Goal: Book appointment/travel/reservation

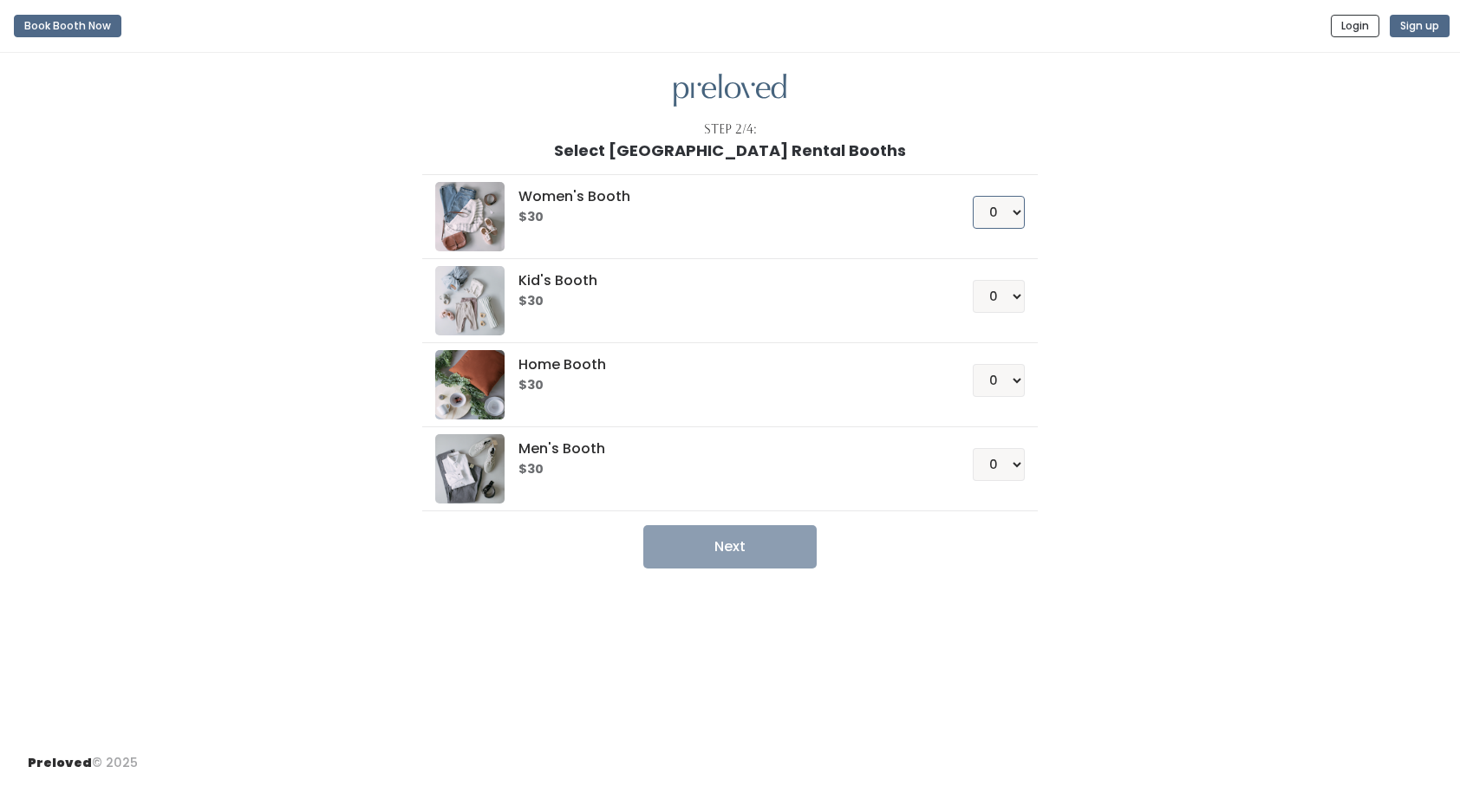
click at [1012, 213] on select "0 1 2 3 4" at bounding box center [999, 212] width 52 height 33
select select "1"
click at [973, 196] on select "0 1 2 3 4" at bounding box center [999, 212] width 52 height 33
click at [728, 546] on button "Next" at bounding box center [729, 546] width 173 height 43
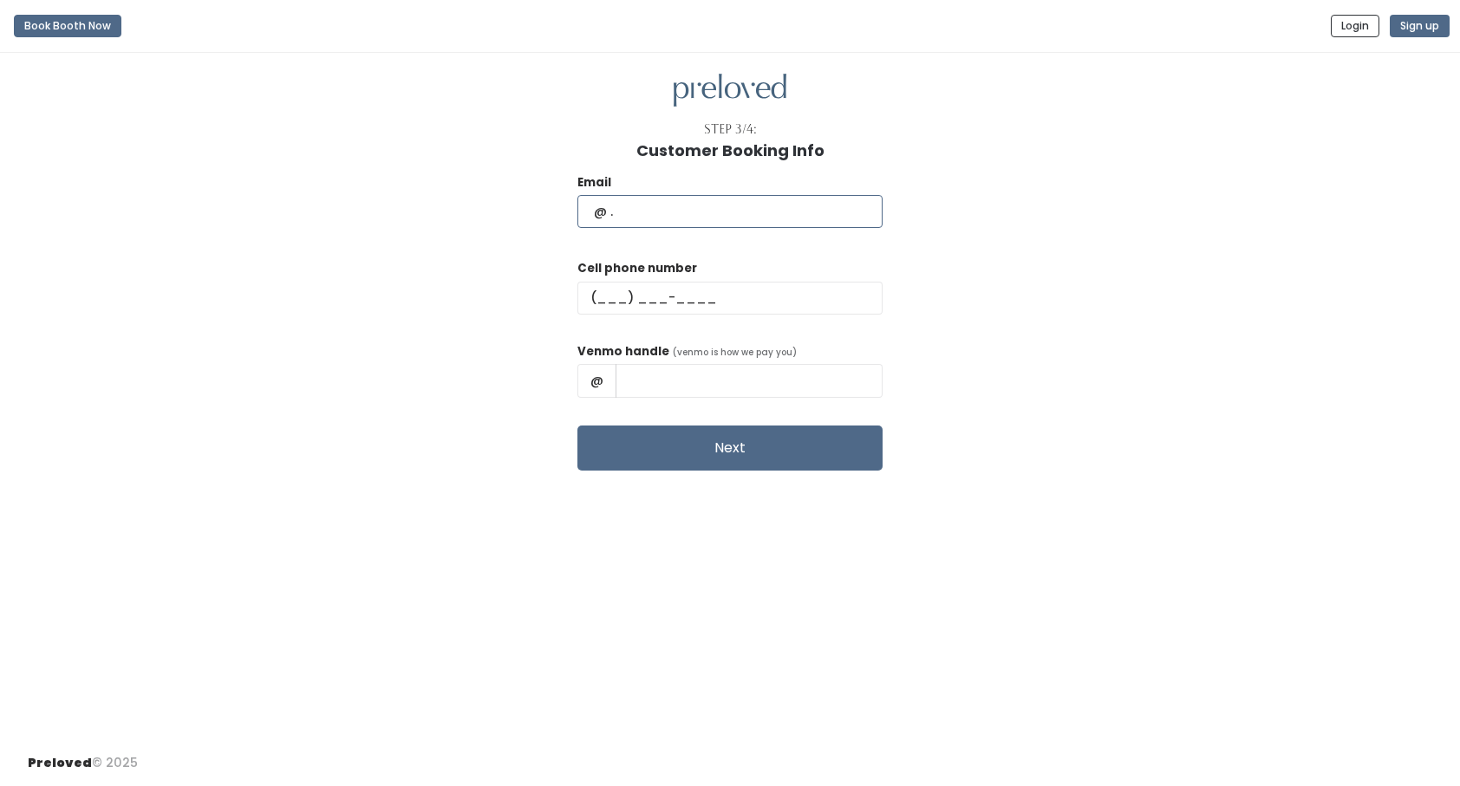
click at [658, 209] on input "text" at bounding box center [729, 211] width 305 height 33
type input "celticmak1@aol.com"
click at [648, 298] on input "text" at bounding box center [729, 298] width 305 height 33
type input "(618) 407-9589"
click at [706, 370] on input "text" at bounding box center [748, 380] width 267 height 33
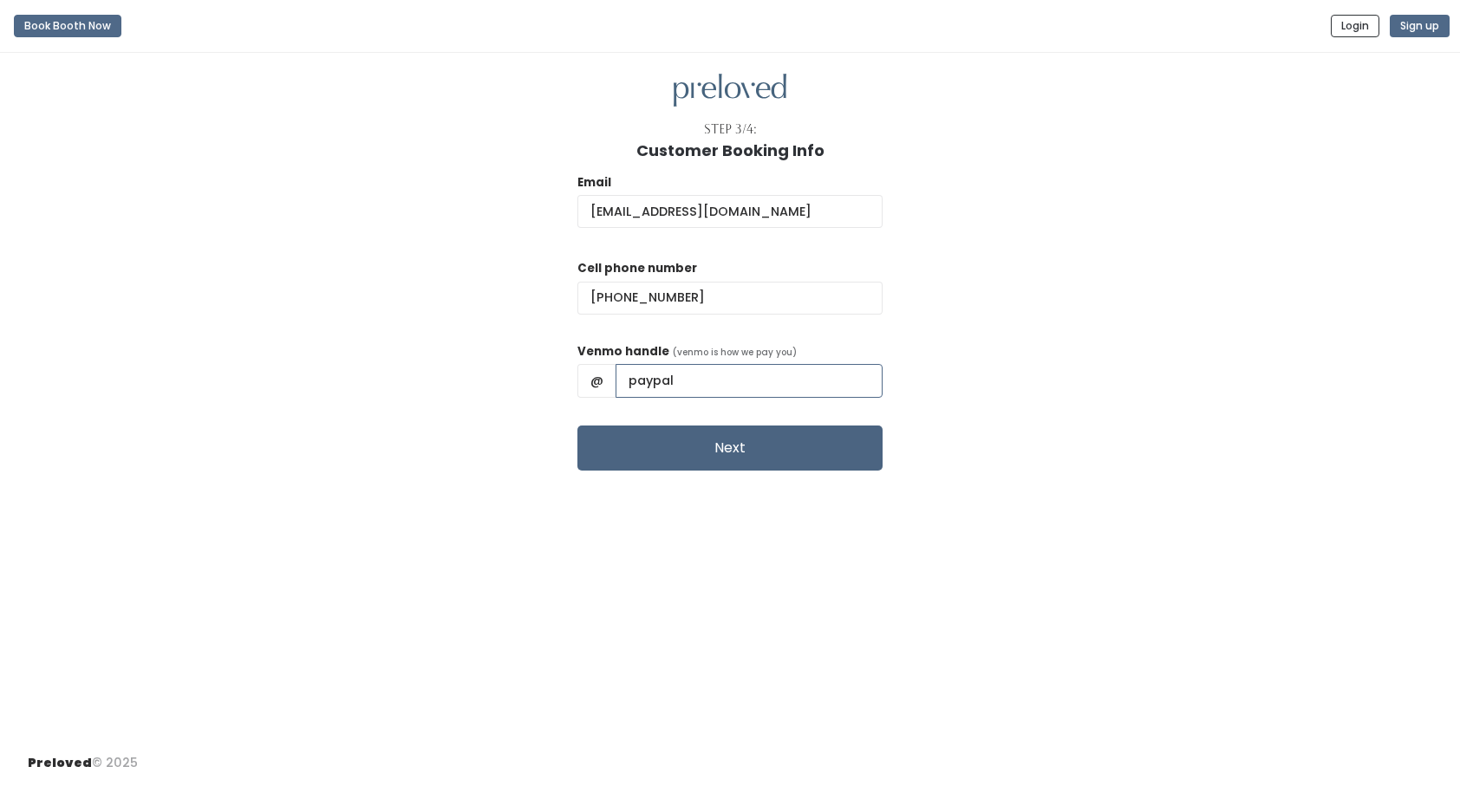
type input "paypal"
click at [716, 444] on button "Next" at bounding box center [729, 448] width 305 height 45
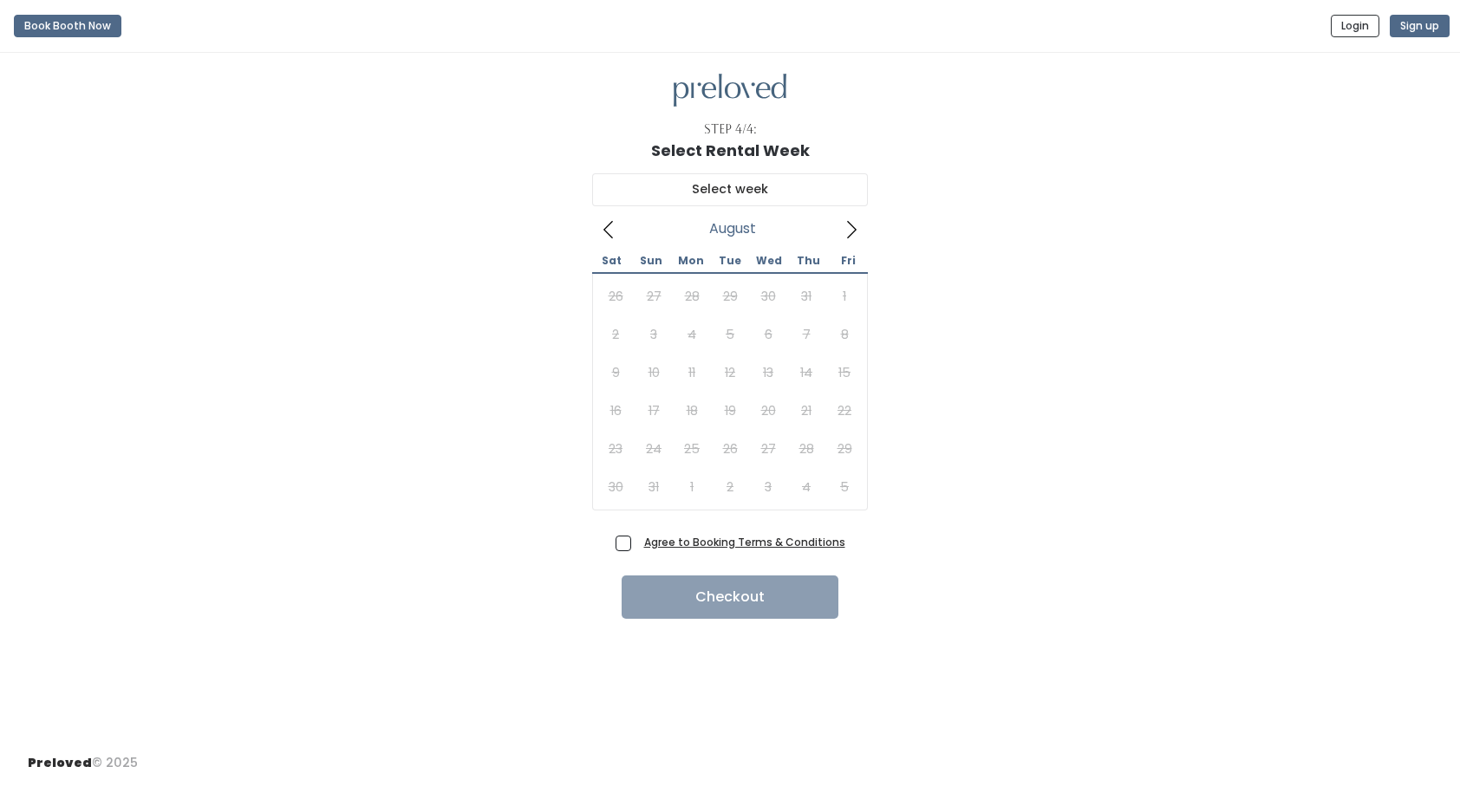
click at [637, 546] on span "Agree to Booking Terms & Conditions" at bounding box center [741, 541] width 208 height 17
click at [637, 544] on input "Agree to Booking Terms & Conditions" at bounding box center [642, 538] width 11 height 11
checkbox input "true"
click at [850, 228] on icon at bounding box center [851, 229] width 19 height 19
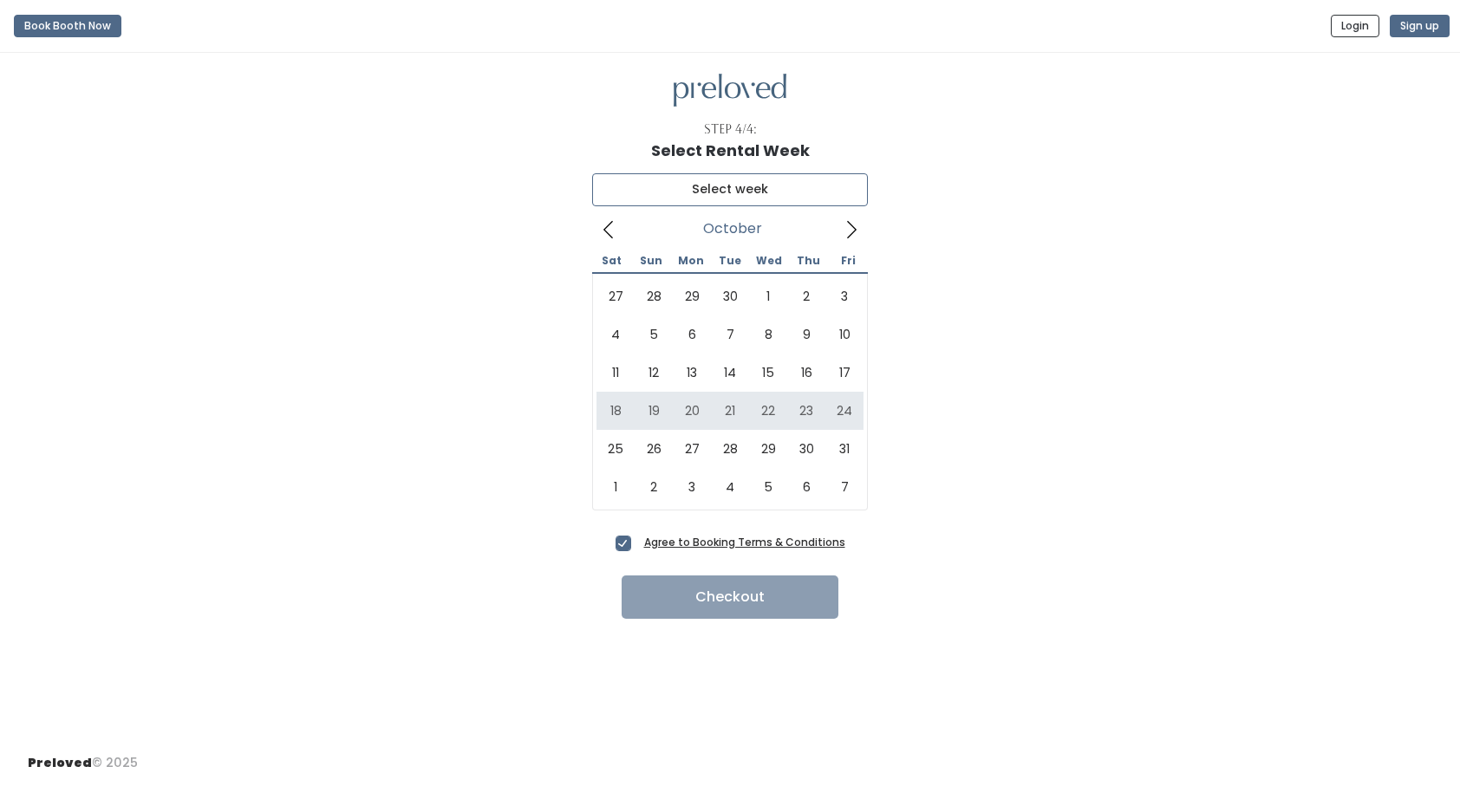
type input "October 18 to October 24"
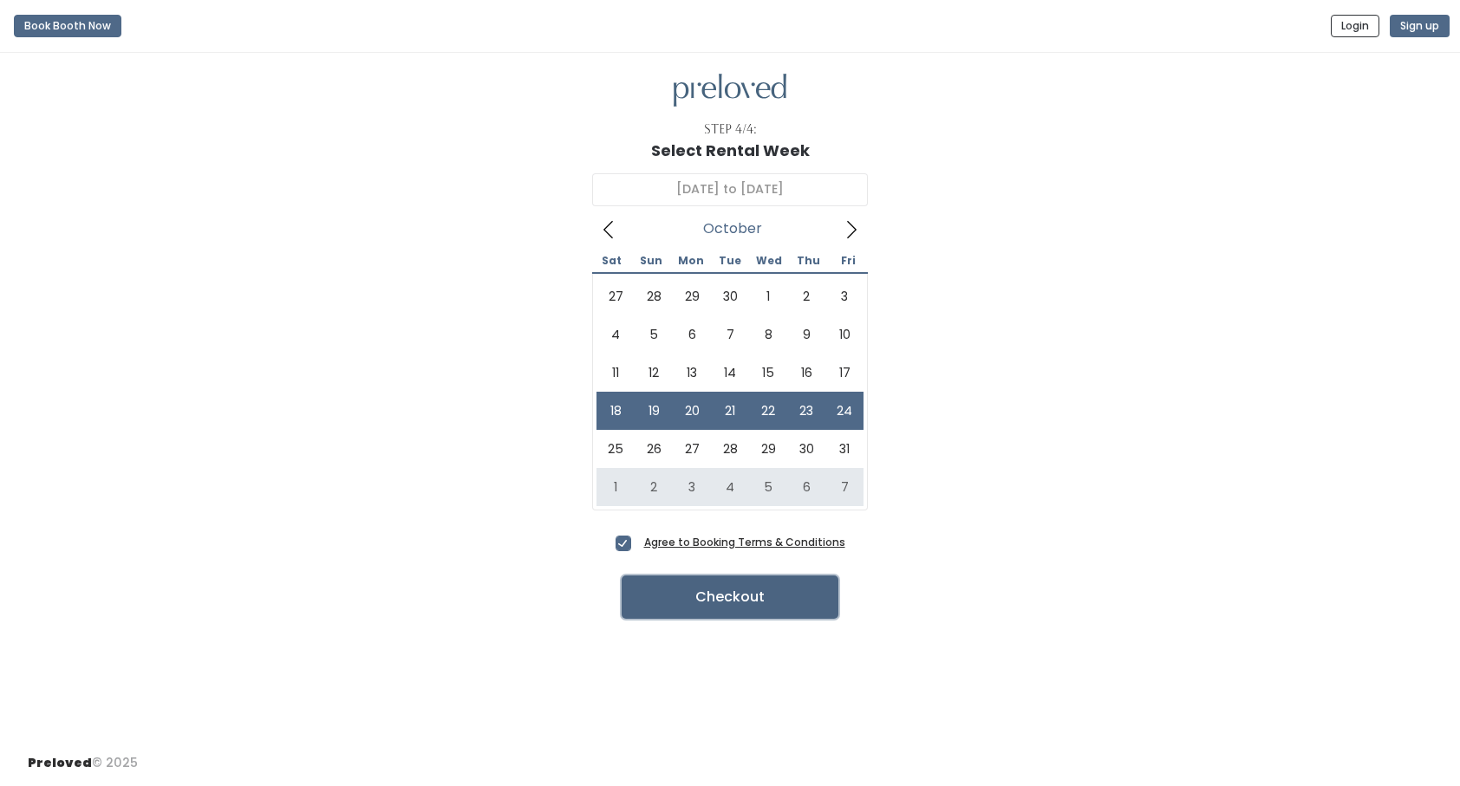
click at [715, 602] on button "Checkout" at bounding box center [730, 597] width 217 height 43
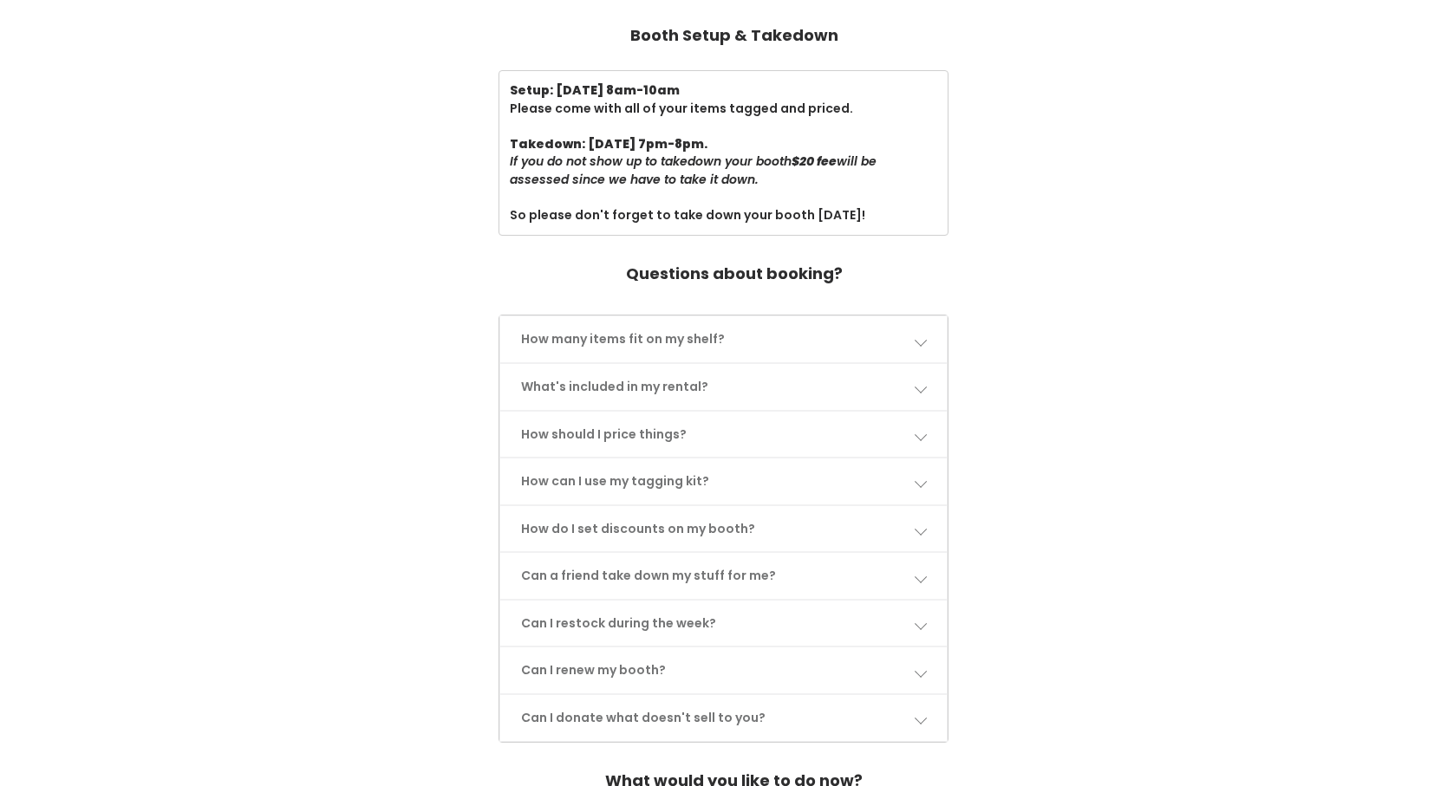
scroll to position [607, 0]
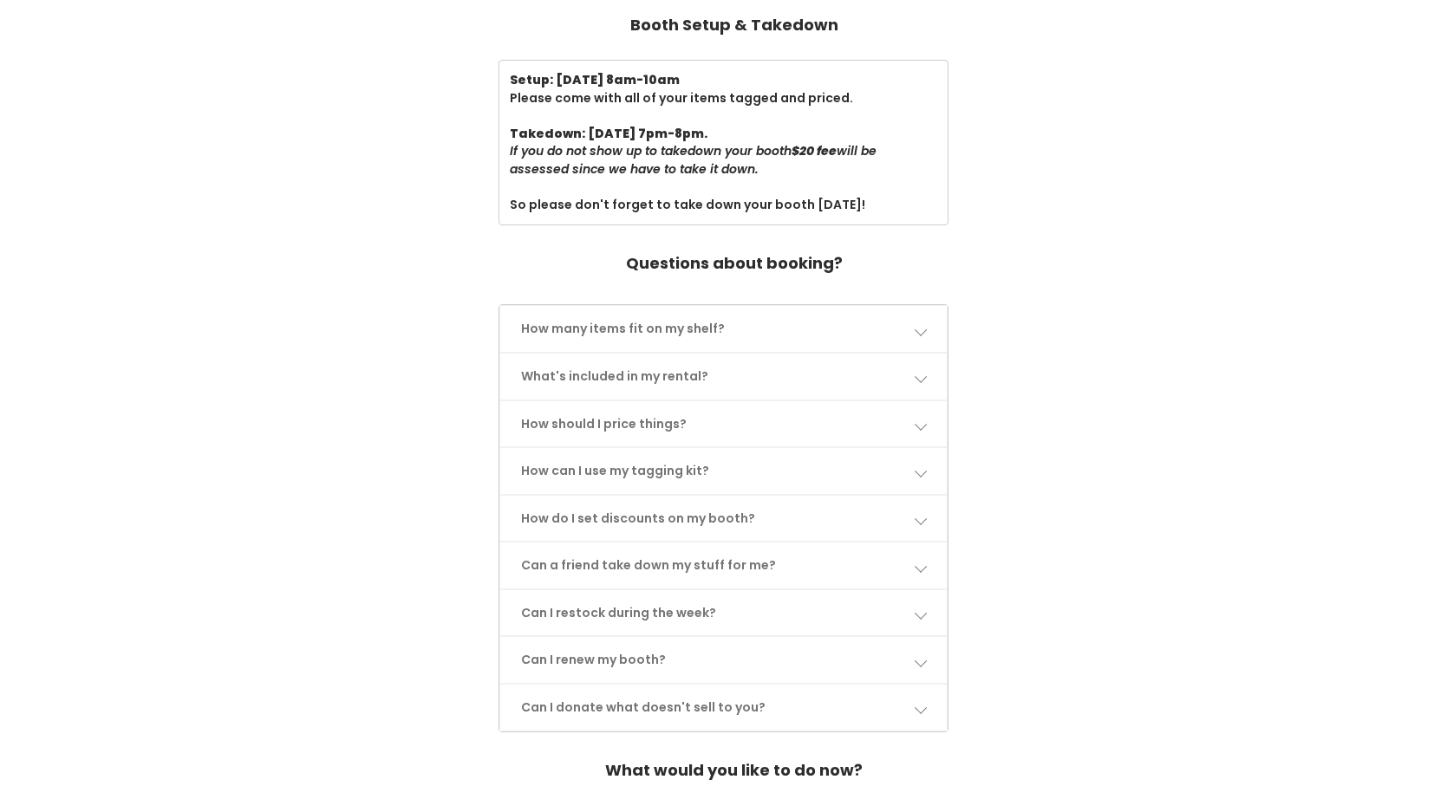
click at [921, 335] on span at bounding box center [920, 329] width 12 height 12
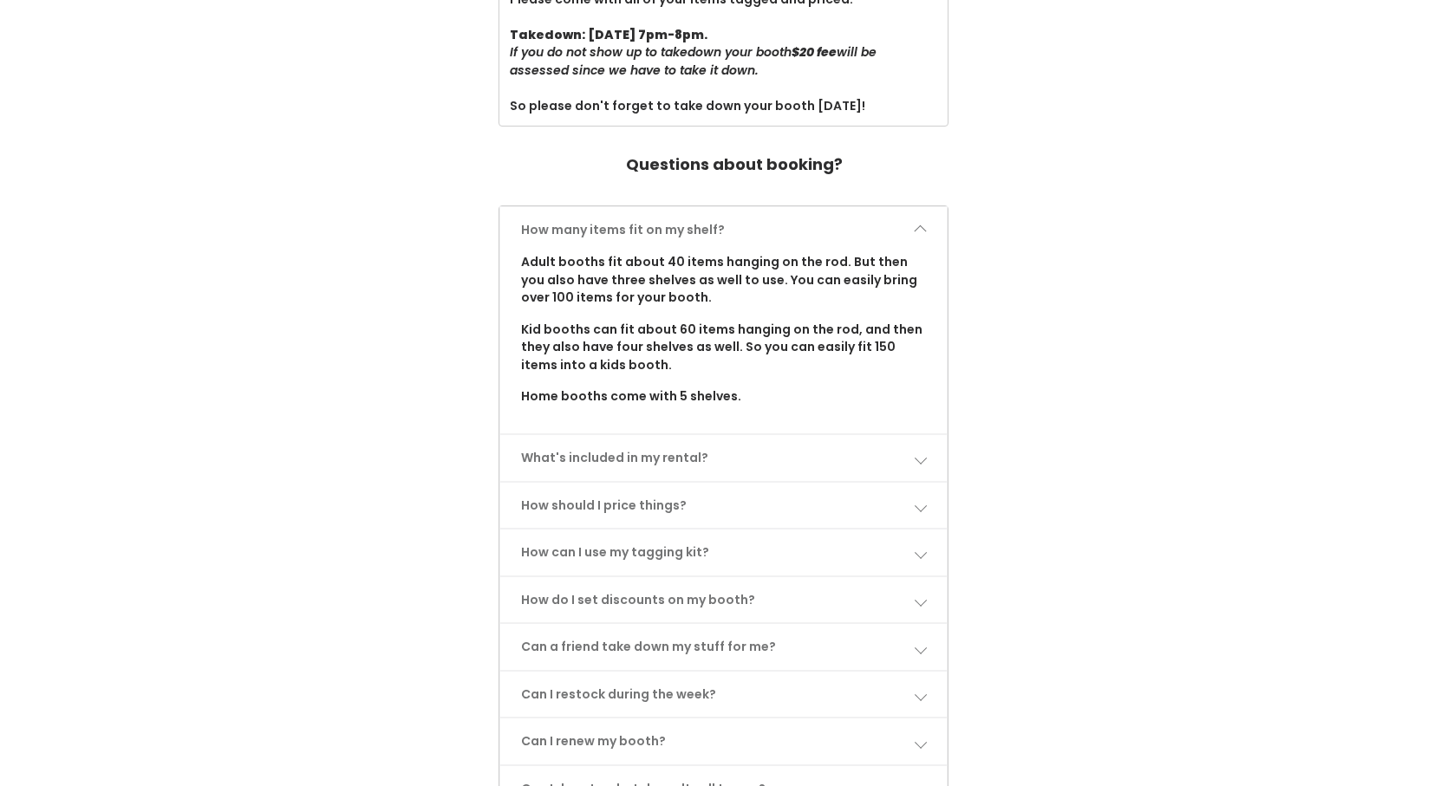
scroll to position [780, 0]
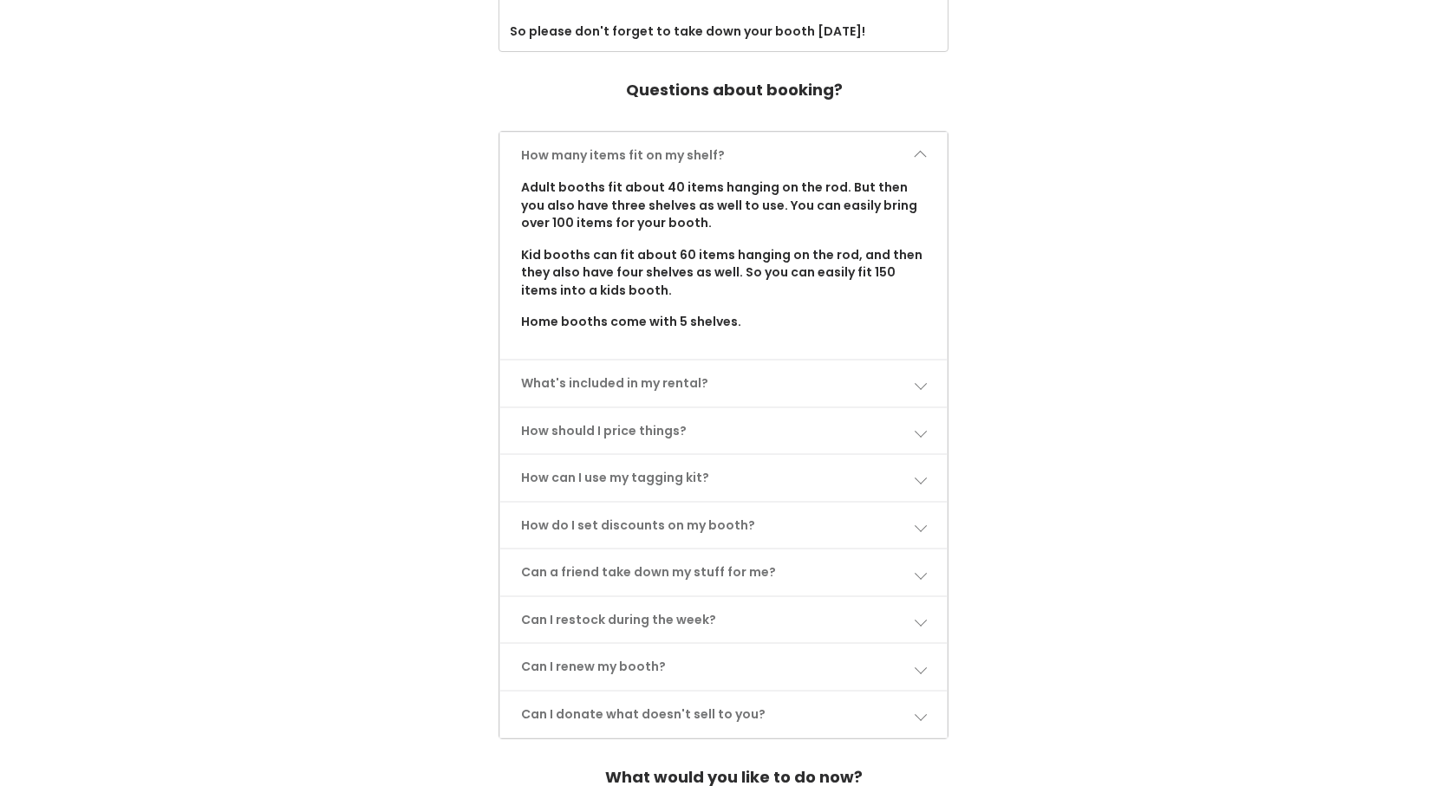
click at [918, 387] on span at bounding box center [920, 383] width 12 height 12
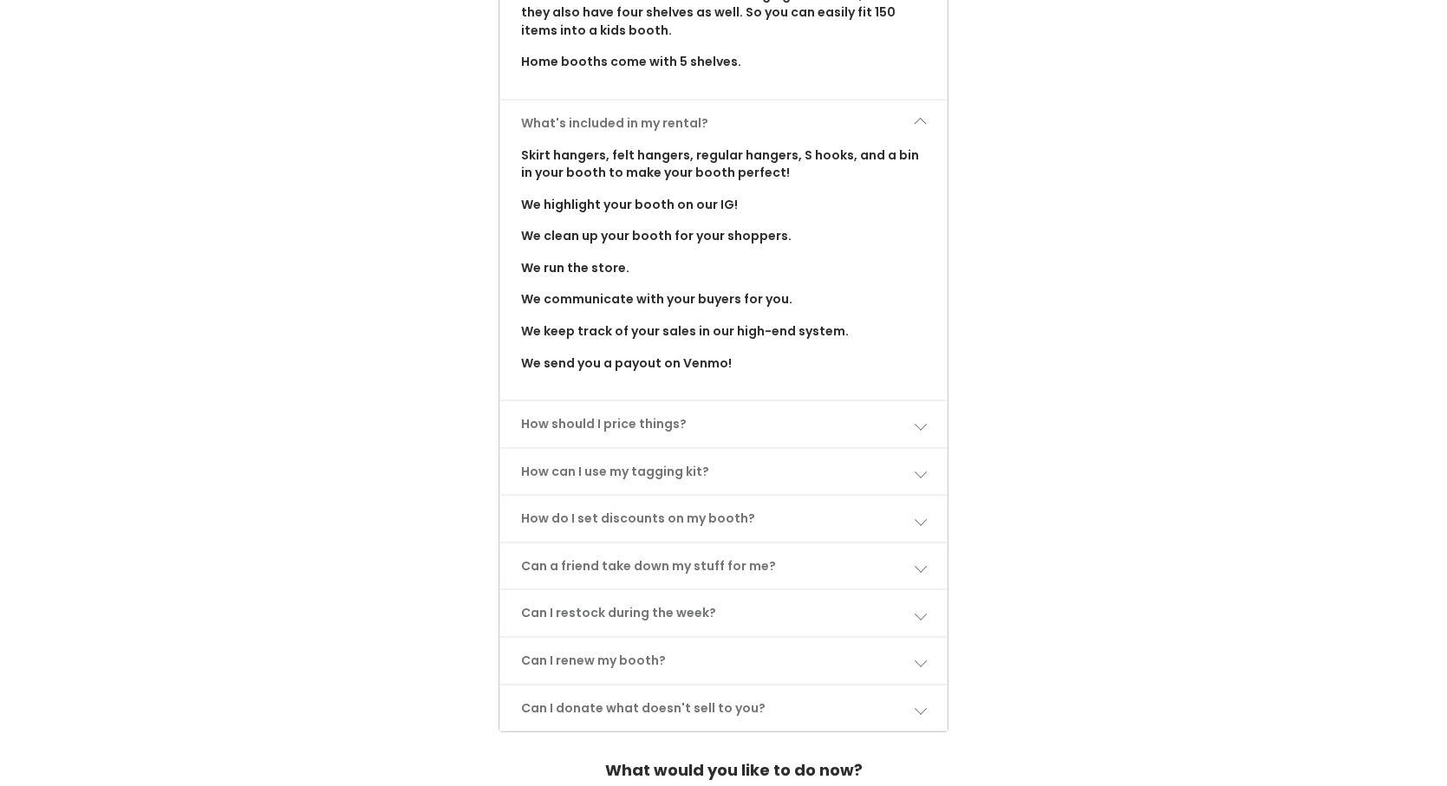
scroll to position [1127, 0]
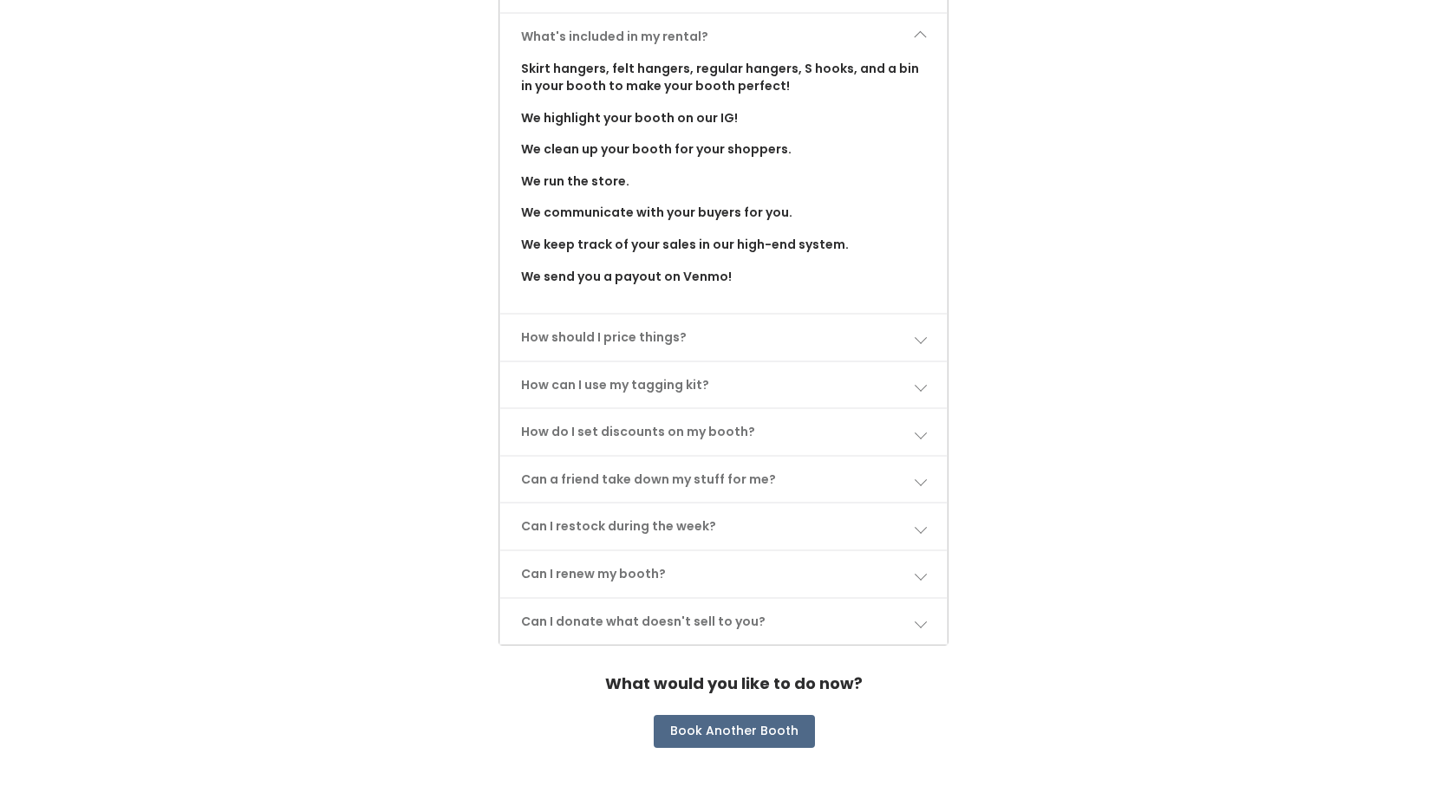
click at [921, 342] on span at bounding box center [920, 337] width 12 height 12
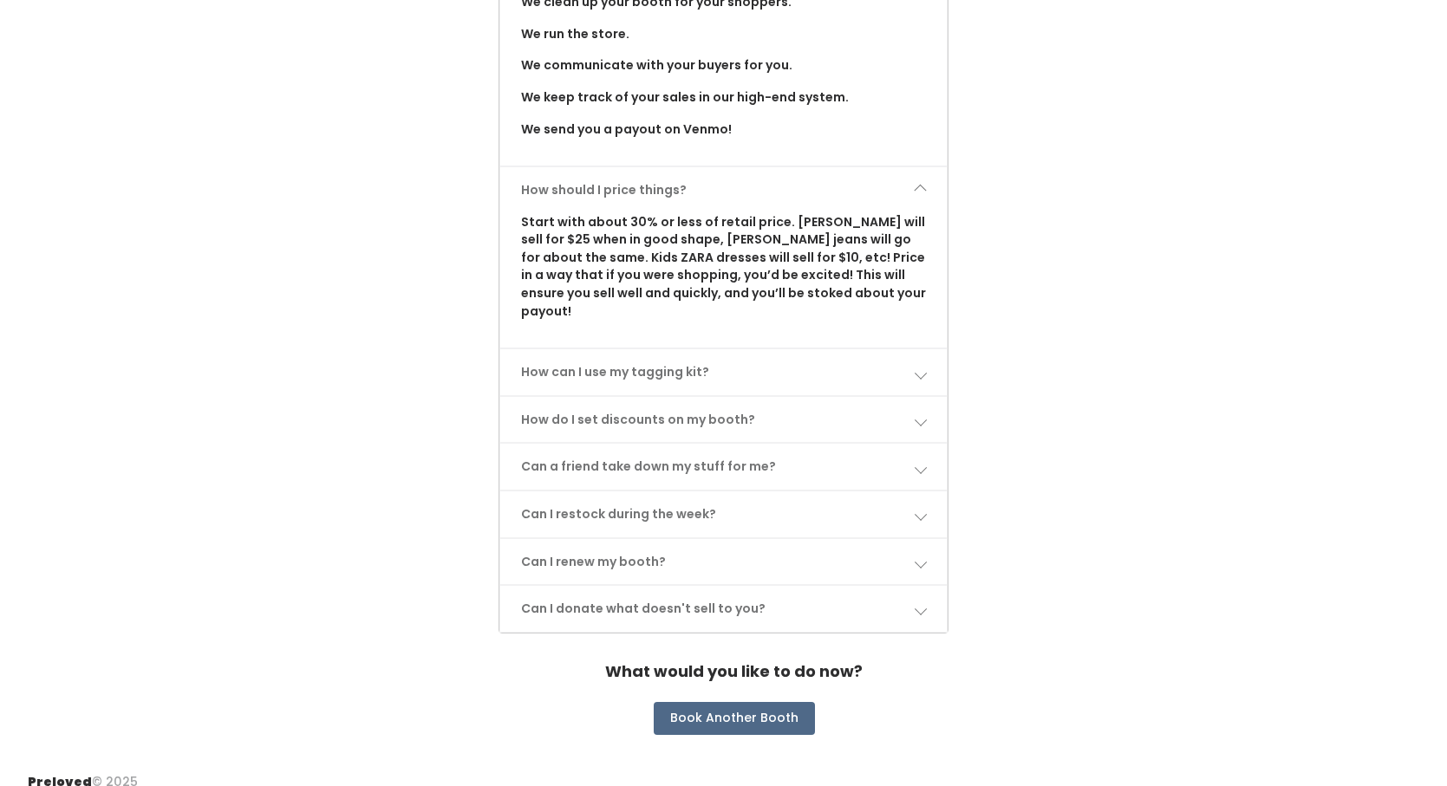
scroll to position [1275, 0]
click at [922, 361] on link "How can I use my tagging kit?" at bounding box center [723, 371] width 446 height 46
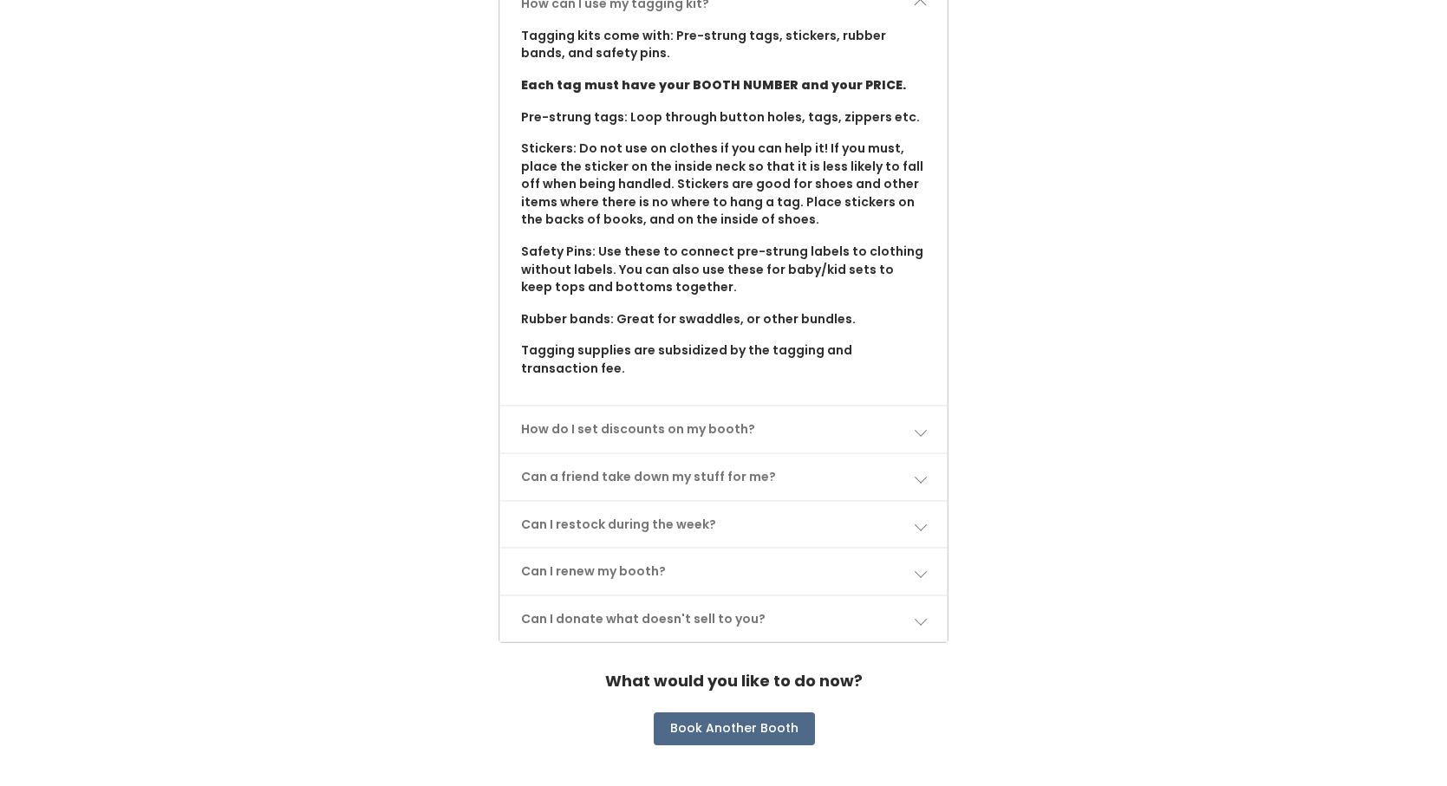
scroll to position [1654, 0]
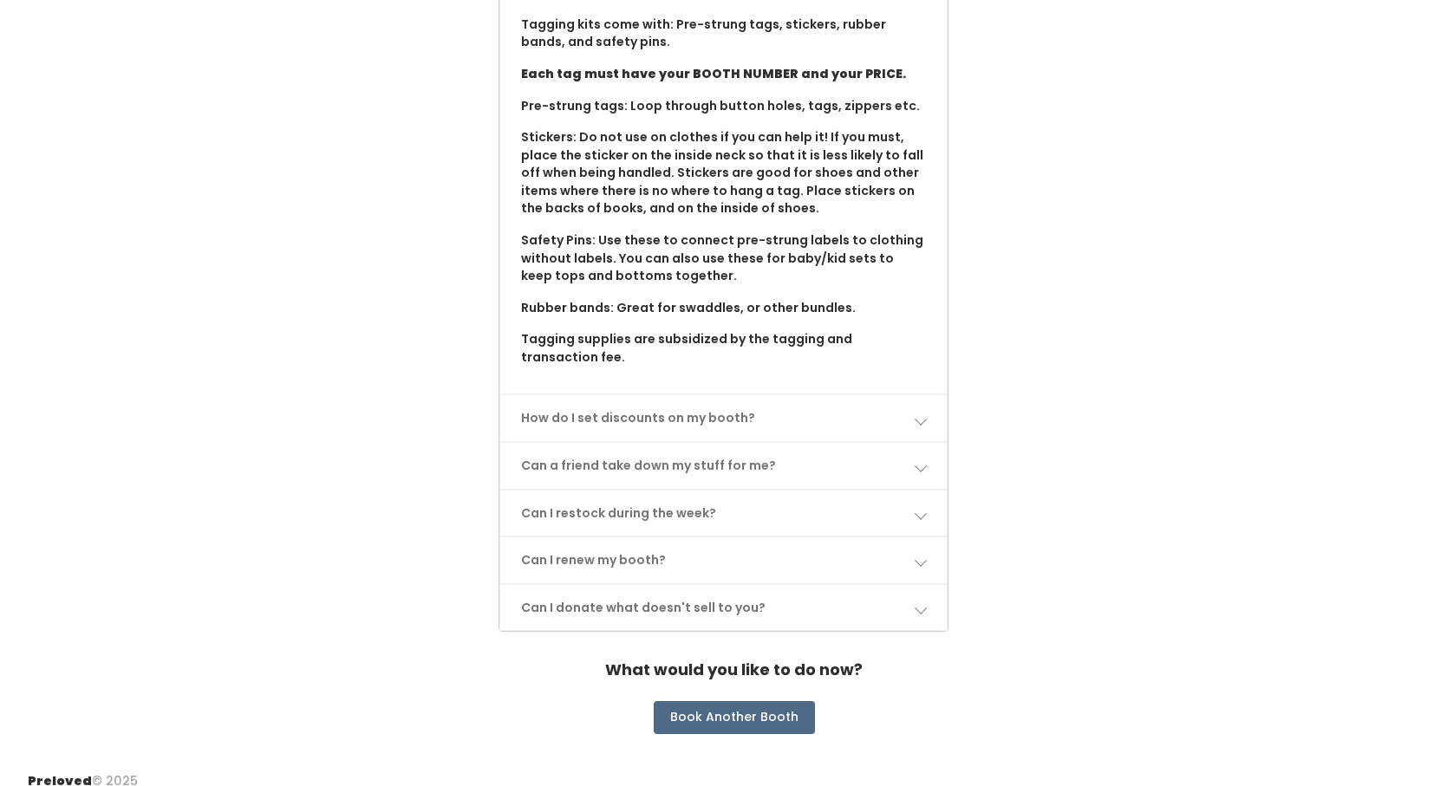
click at [925, 413] on span at bounding box center [920, 419] width 12 height 12
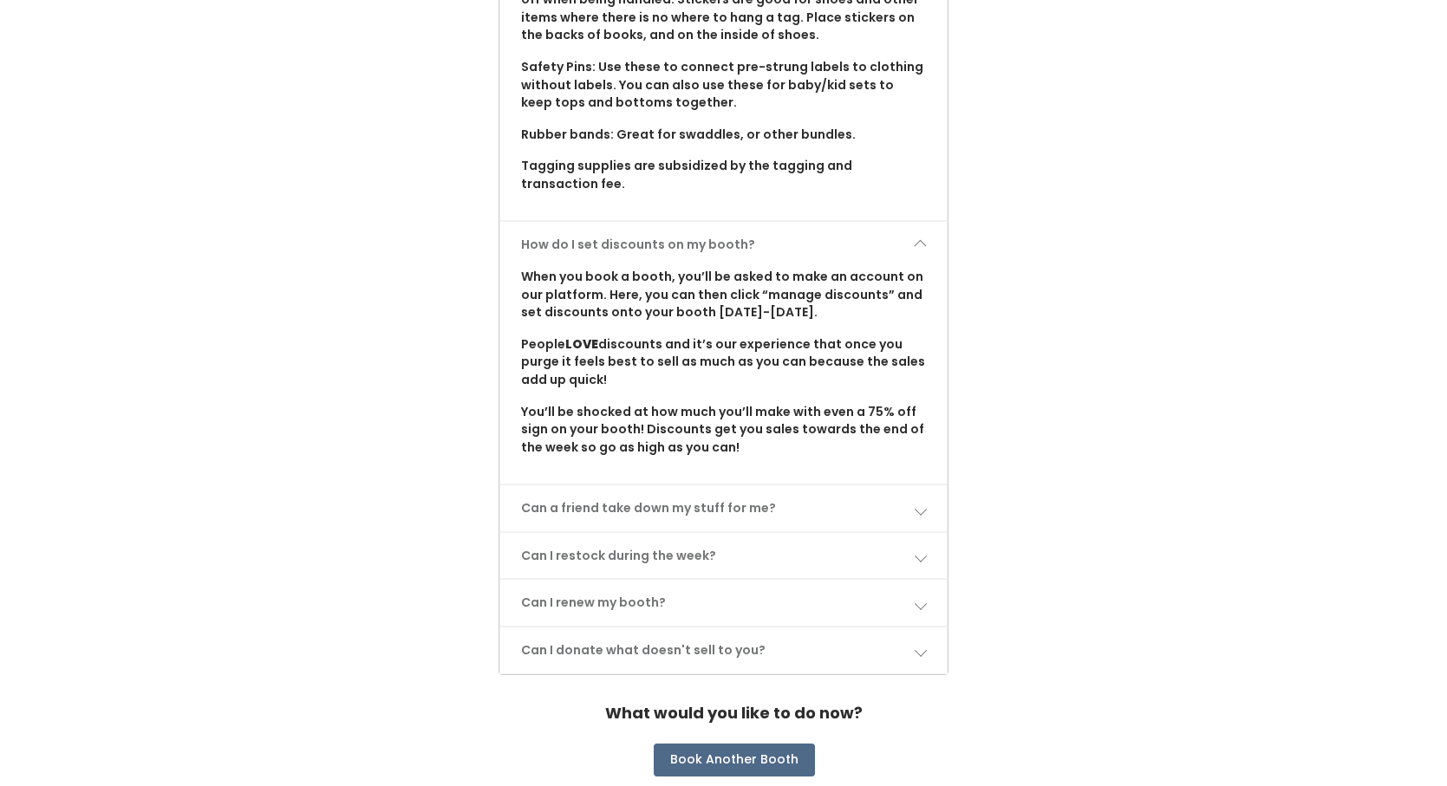
scroll to position [1870, 0]
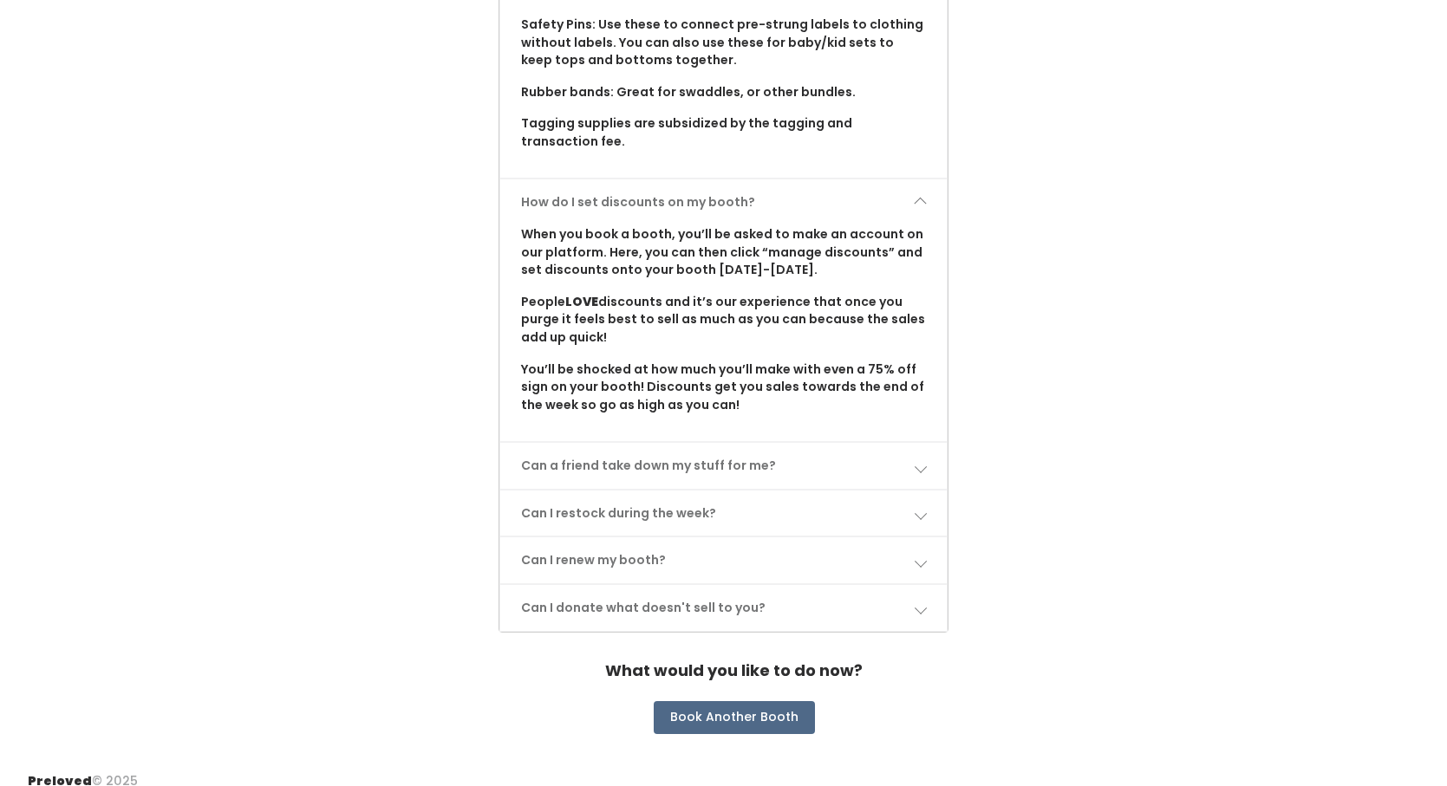
click at [920, 460] on span at bounding box center [920, 466] width 12 height 12
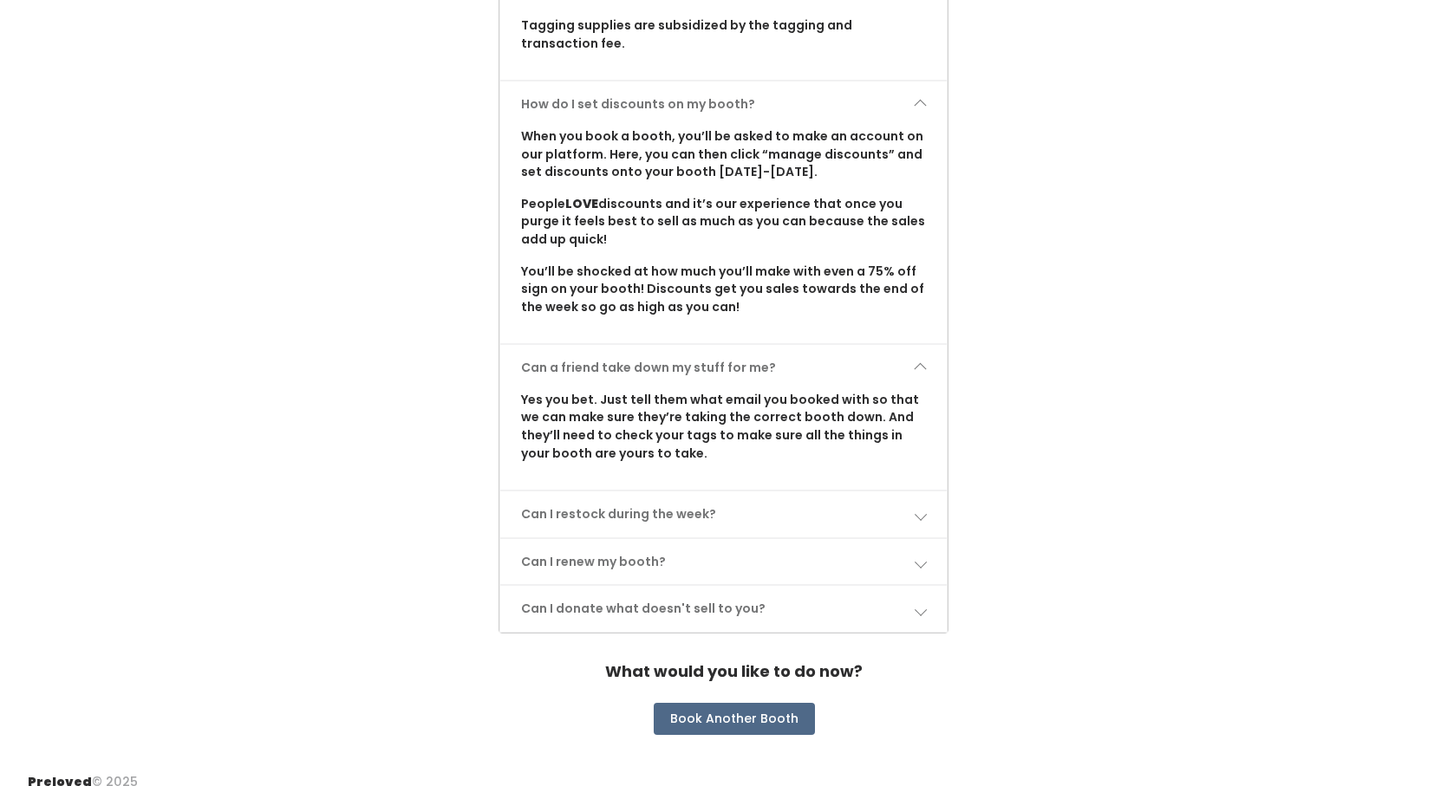
scroll to position [1970, 0]
click at [924, 506] on span at bounding box center [920, 512] width 12 height 12
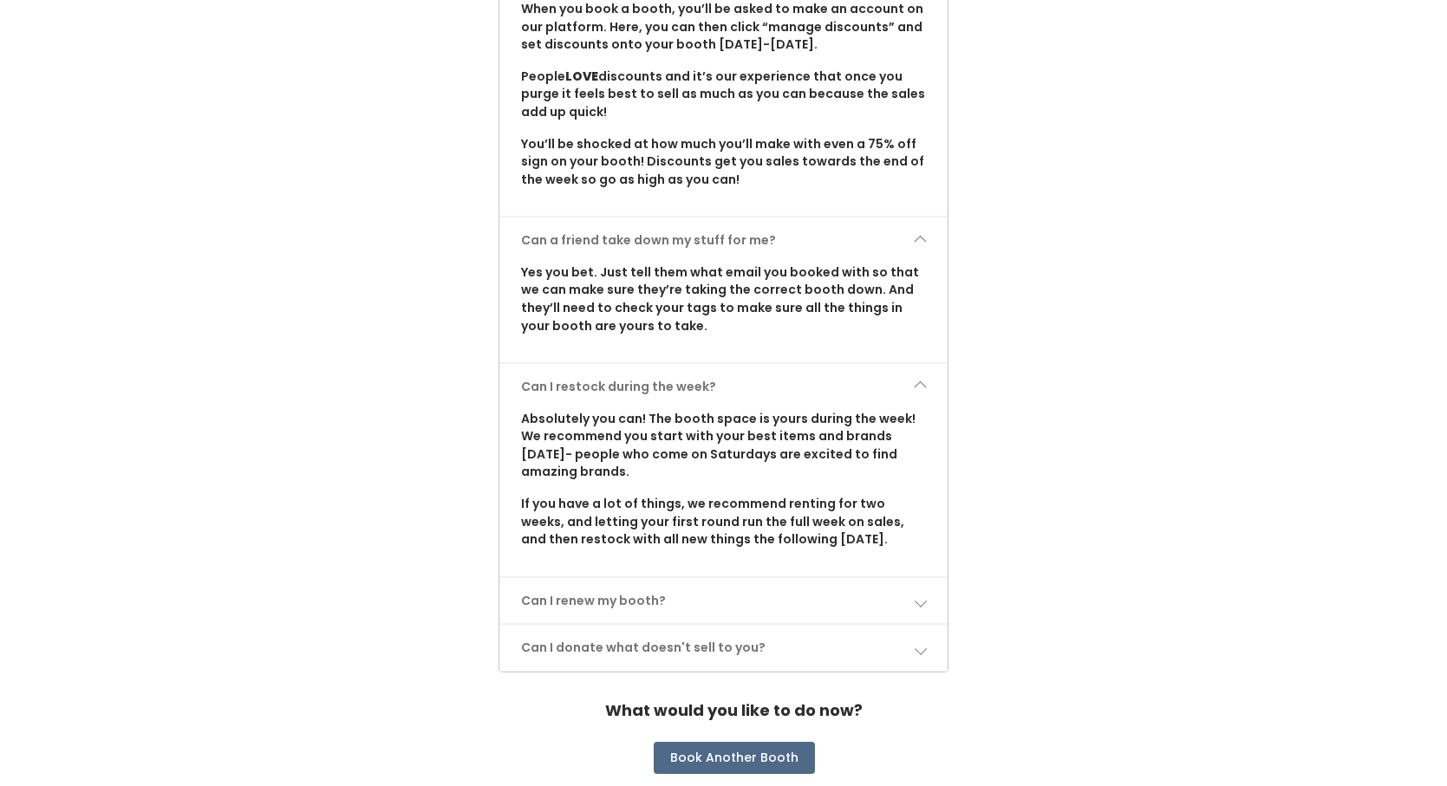
scroll to position [2136, 0]
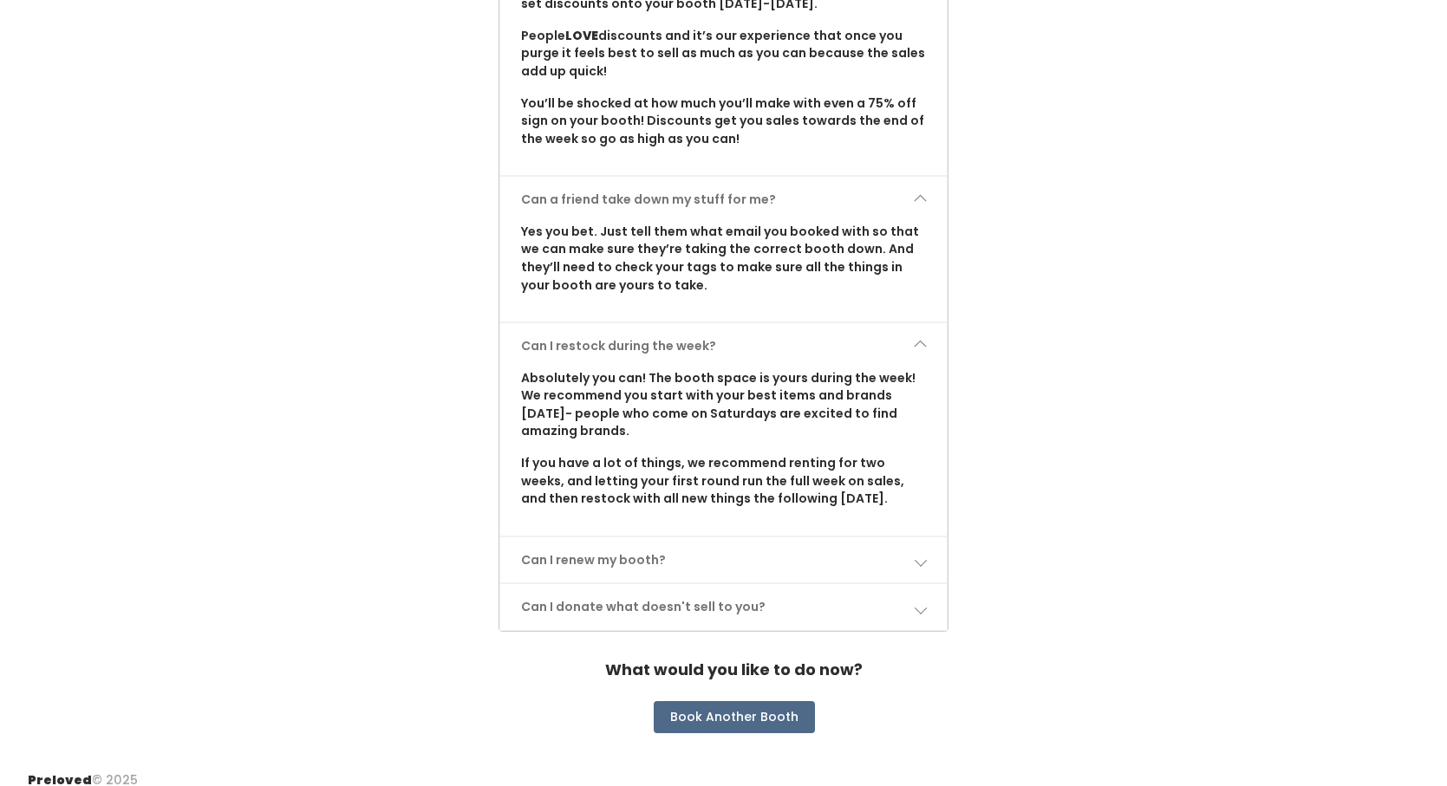
click at [919, 554] on span at bounding box center [920, 560] width 12 height 12
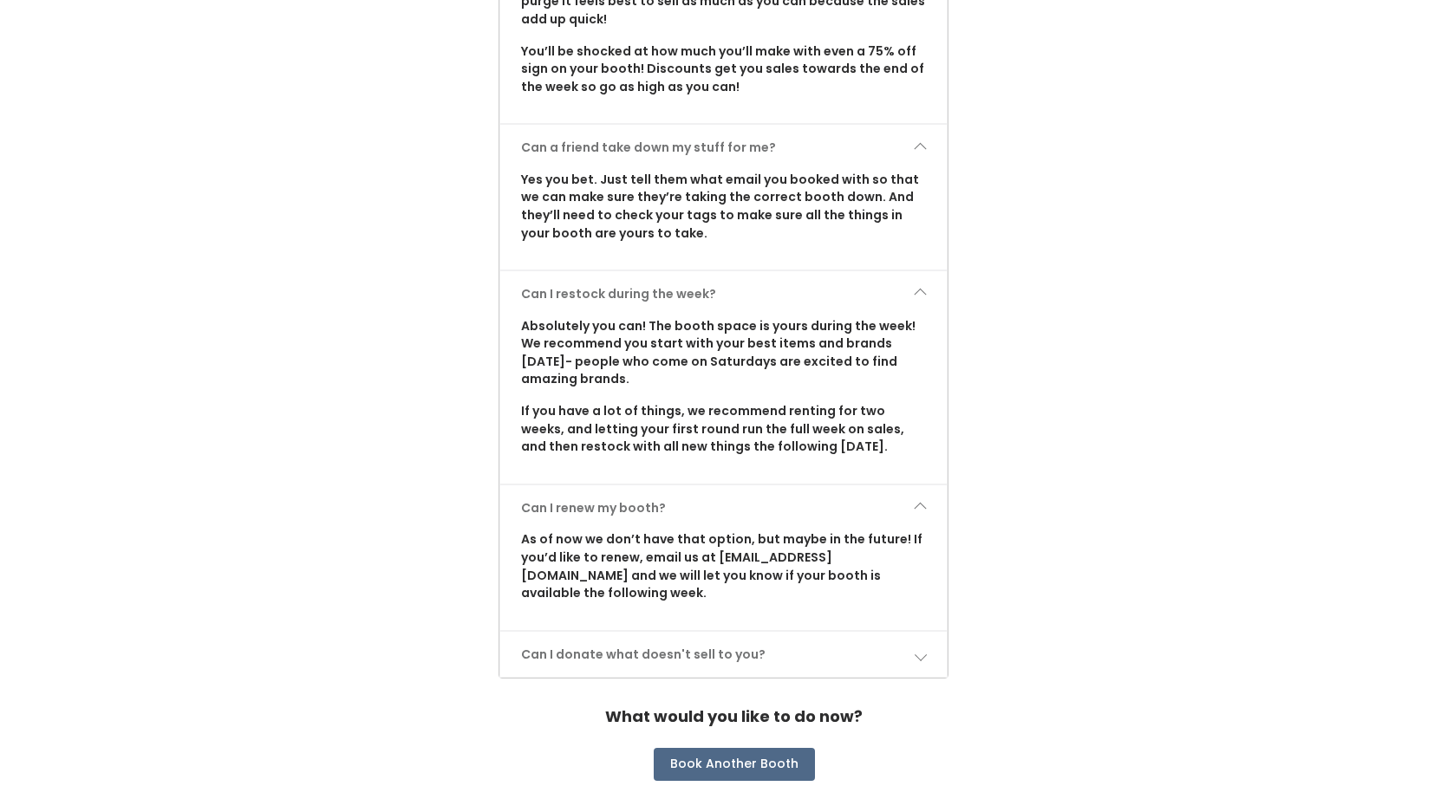
scroll to position [2217, 0]
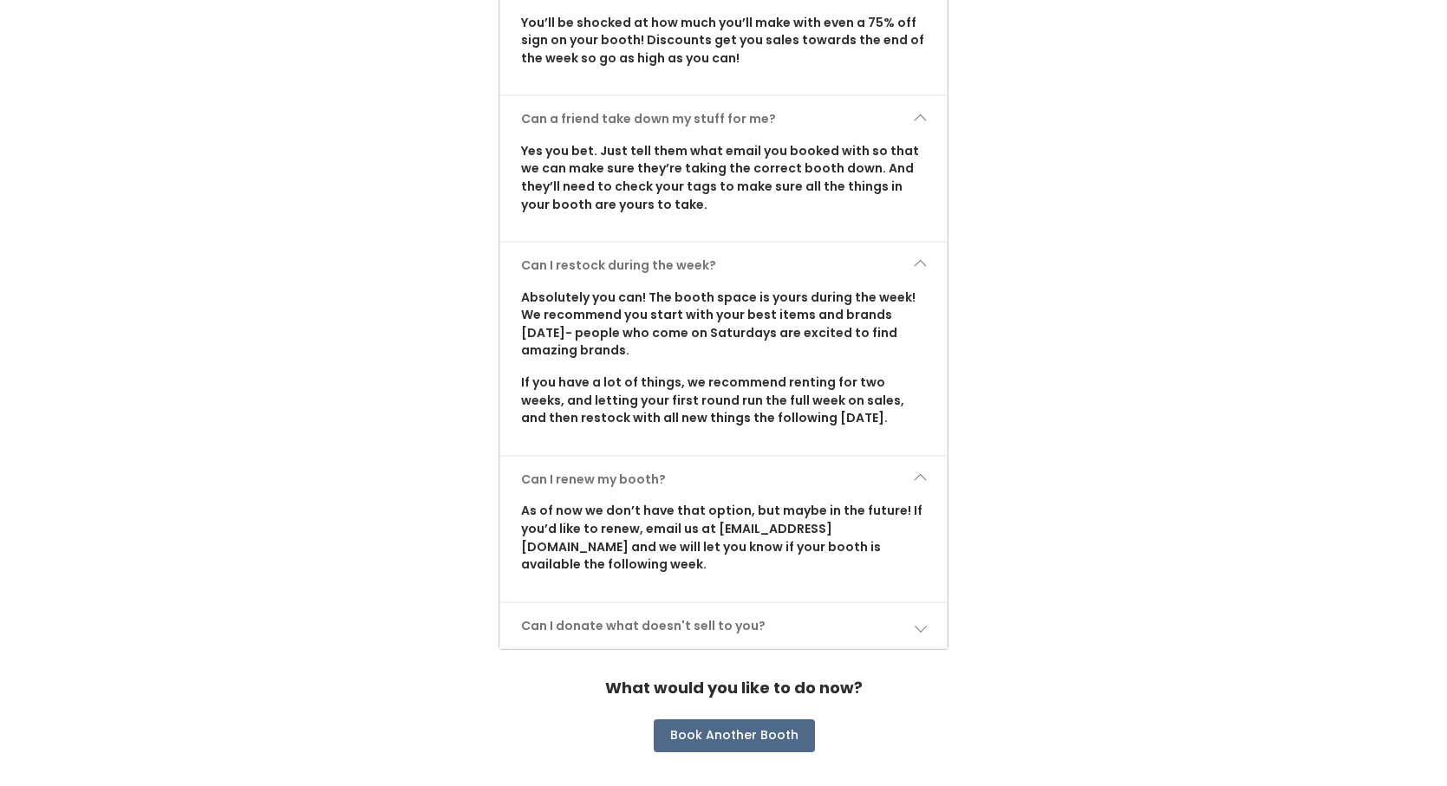
click at [920, 620] on span at bounding box center [920, 626] width 12 height 12
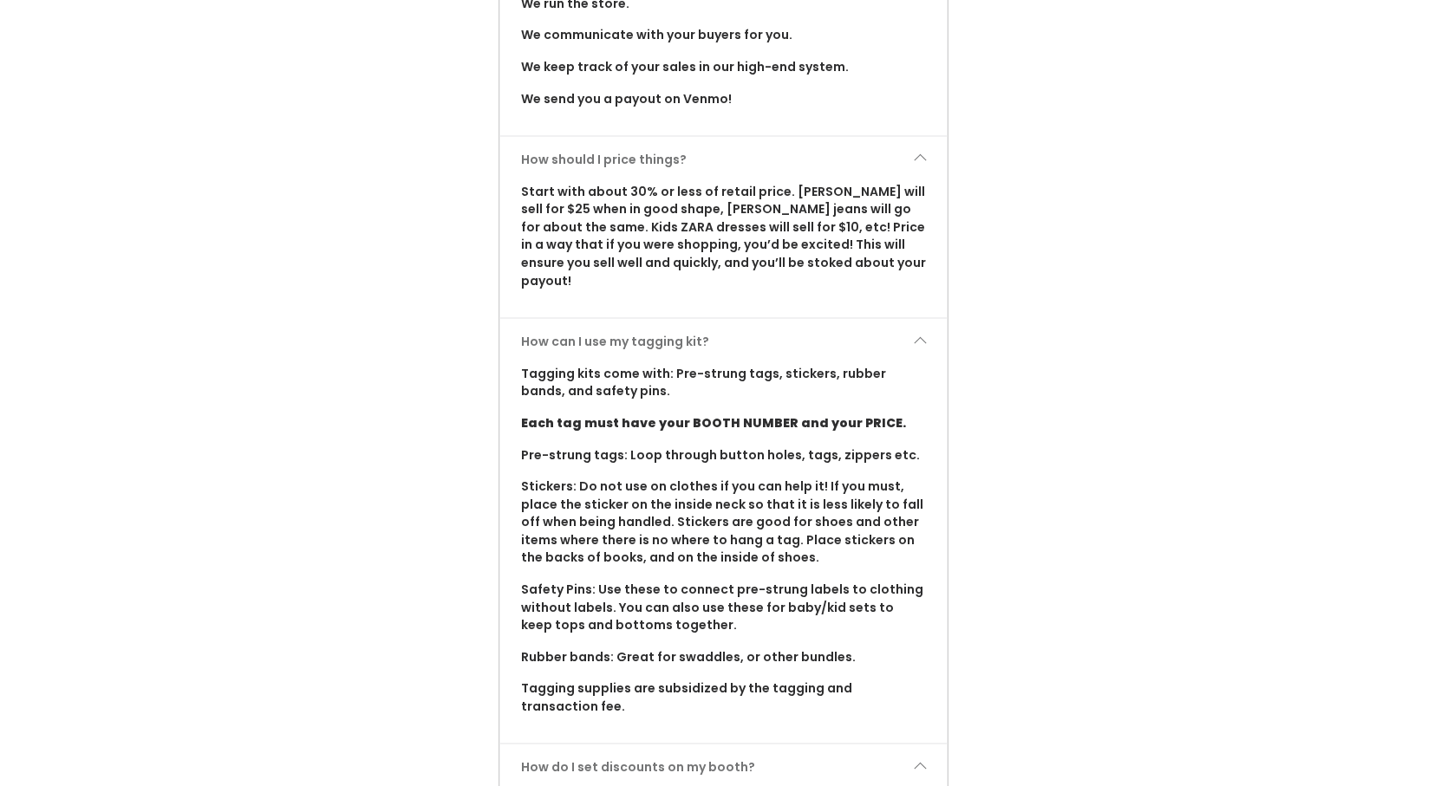
scroll to position [1276, 0]
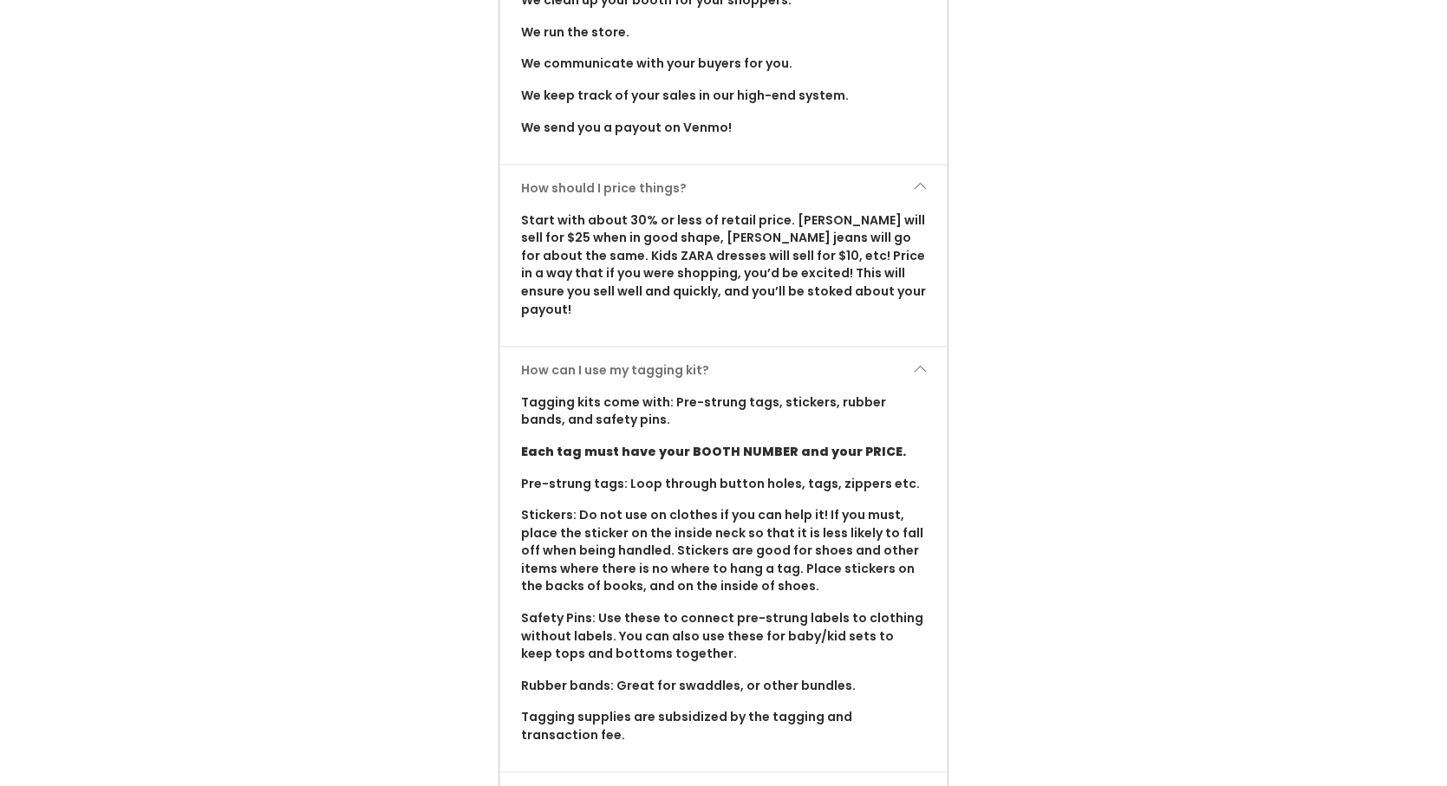
click at [1065, 104] on div "How many items fit on my shelf? Adult booths fit about 40 items hanging on the …" at bounding box center [723, 672] width 1412 height 2075
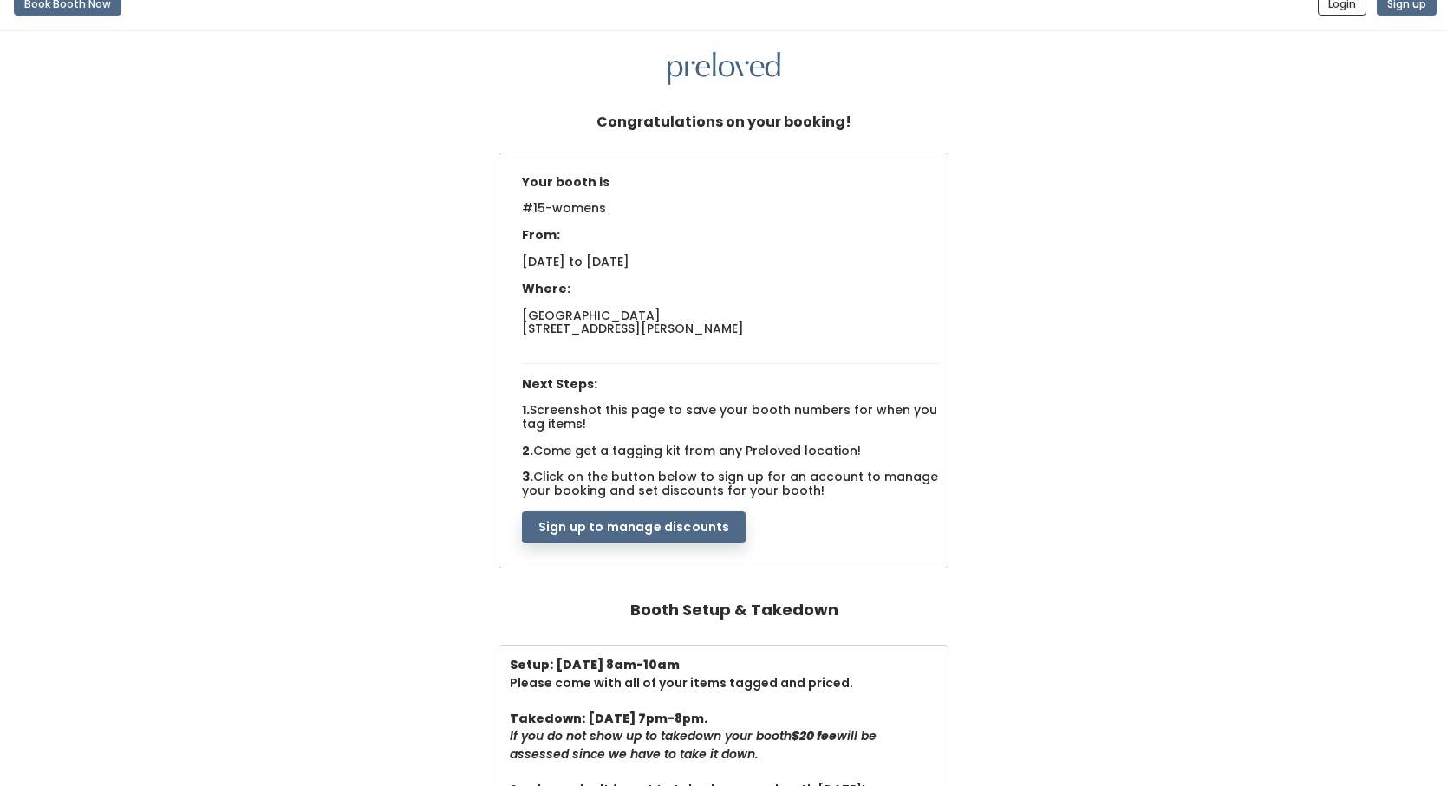
scroll to position [0, 0]
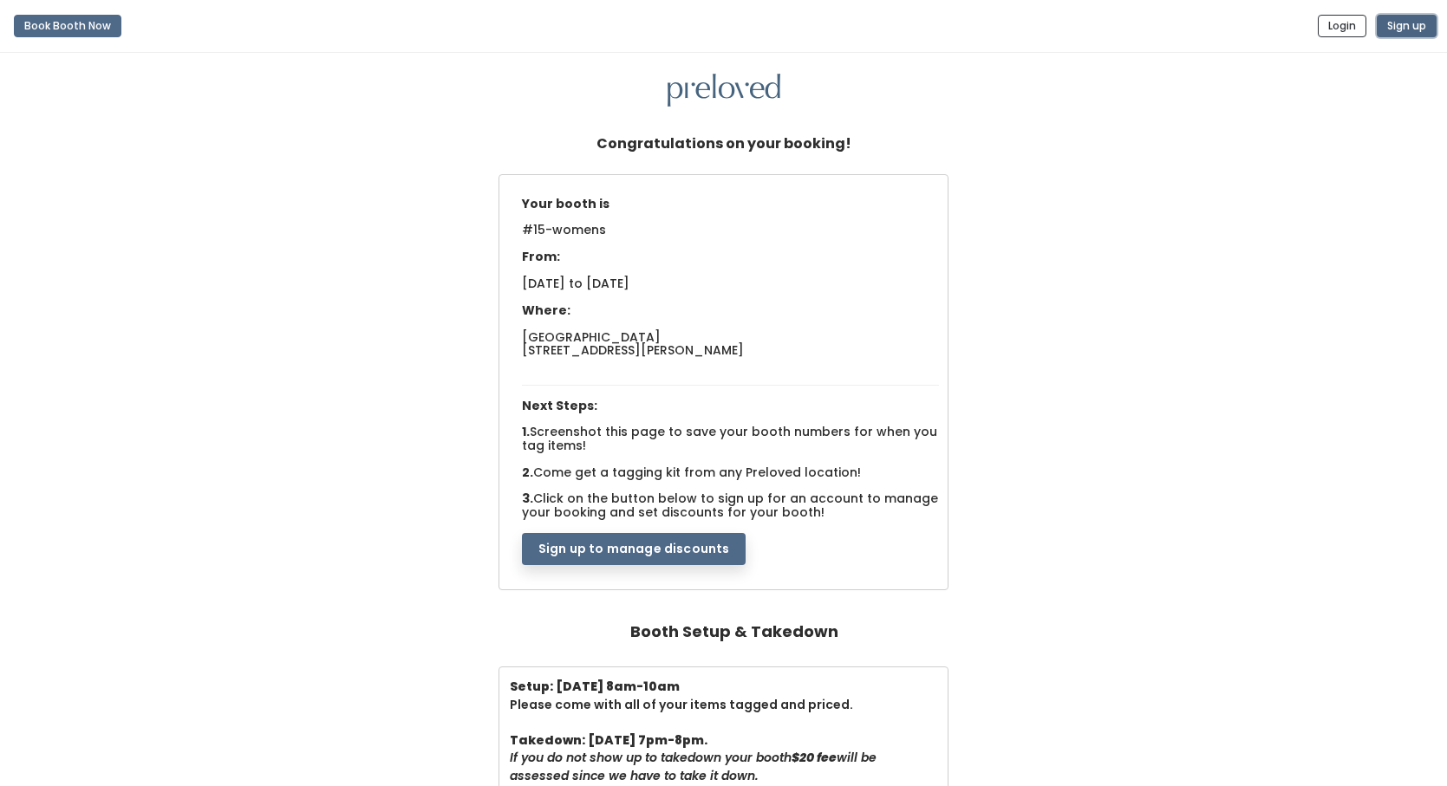
click at [1399, 17] on button "Sign up" at bounding box center [1407, 26] width 60 height 23
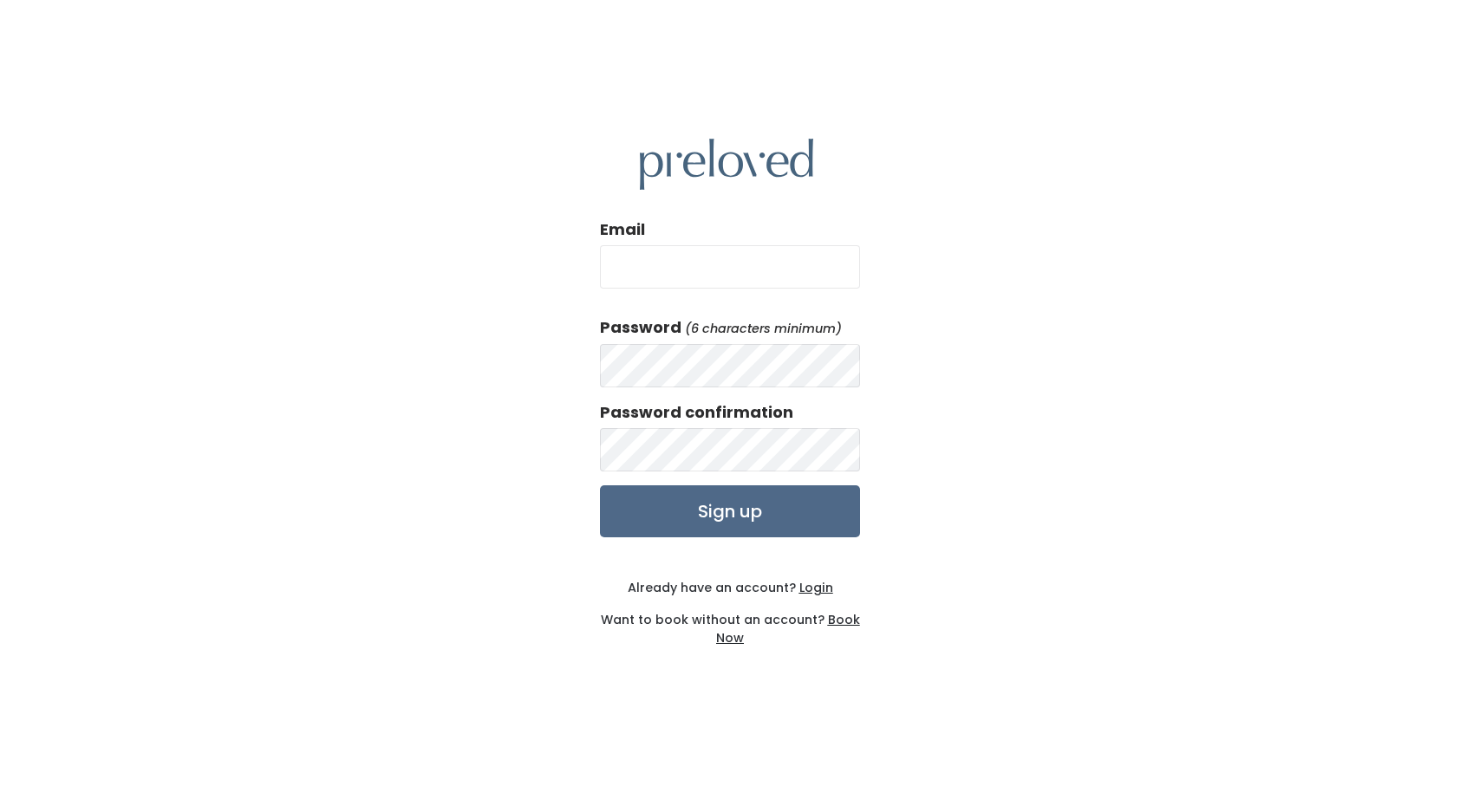
click at [638, 262] on input "Email" at bounding box center [730, 266] width 260 height 43
type input "celticmak1@aol.com"
click at [739, 517] on input "Sign up" at bounding box center [730, 511] width 260 height 52
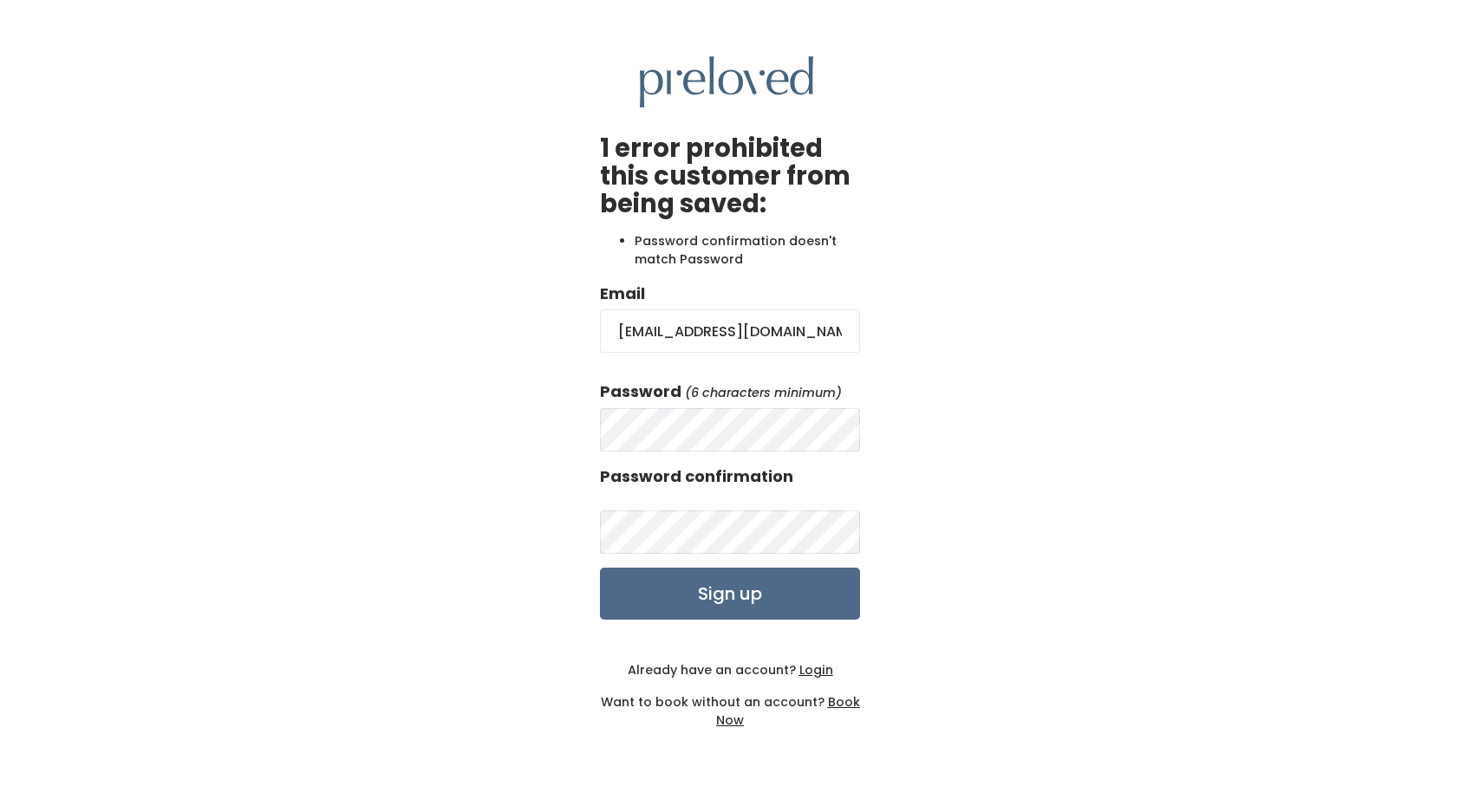
click at [894, 658] on div "1 error prohibited this customer from being saved: Password confirmation doesn'…" at bounding box center [730, 393] width 1460 height 786
click at [728, 591] on input "Sign up" at bounding box center [730, 594] width 260 height 52
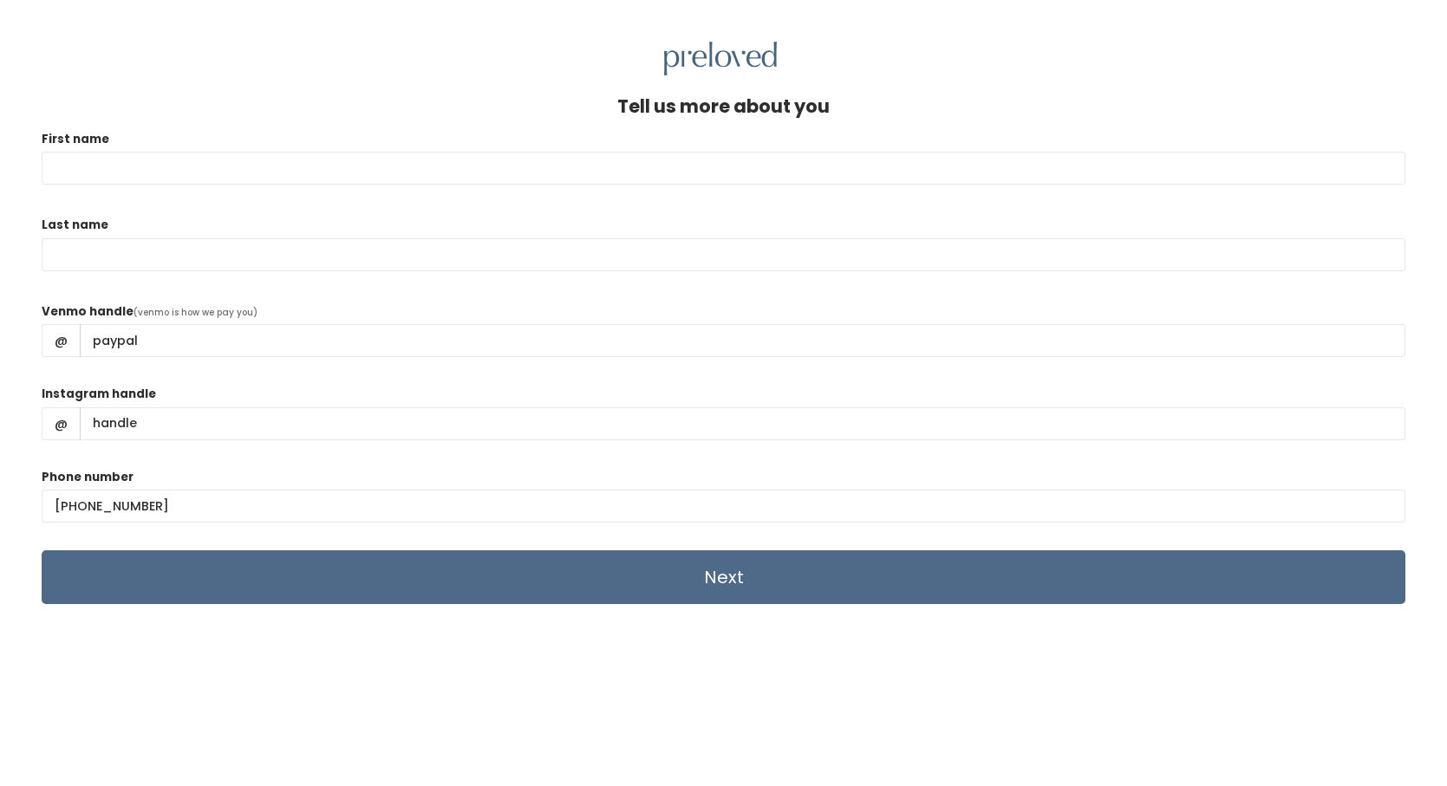
click at [68, 163] on input "First name" at bounding box center [724, 168] width 1364 height 33
type input "[PERSON_NAME]"
click at [51, 255] on input "Last name" at bounding box center [724, 254] width 1364 height 33
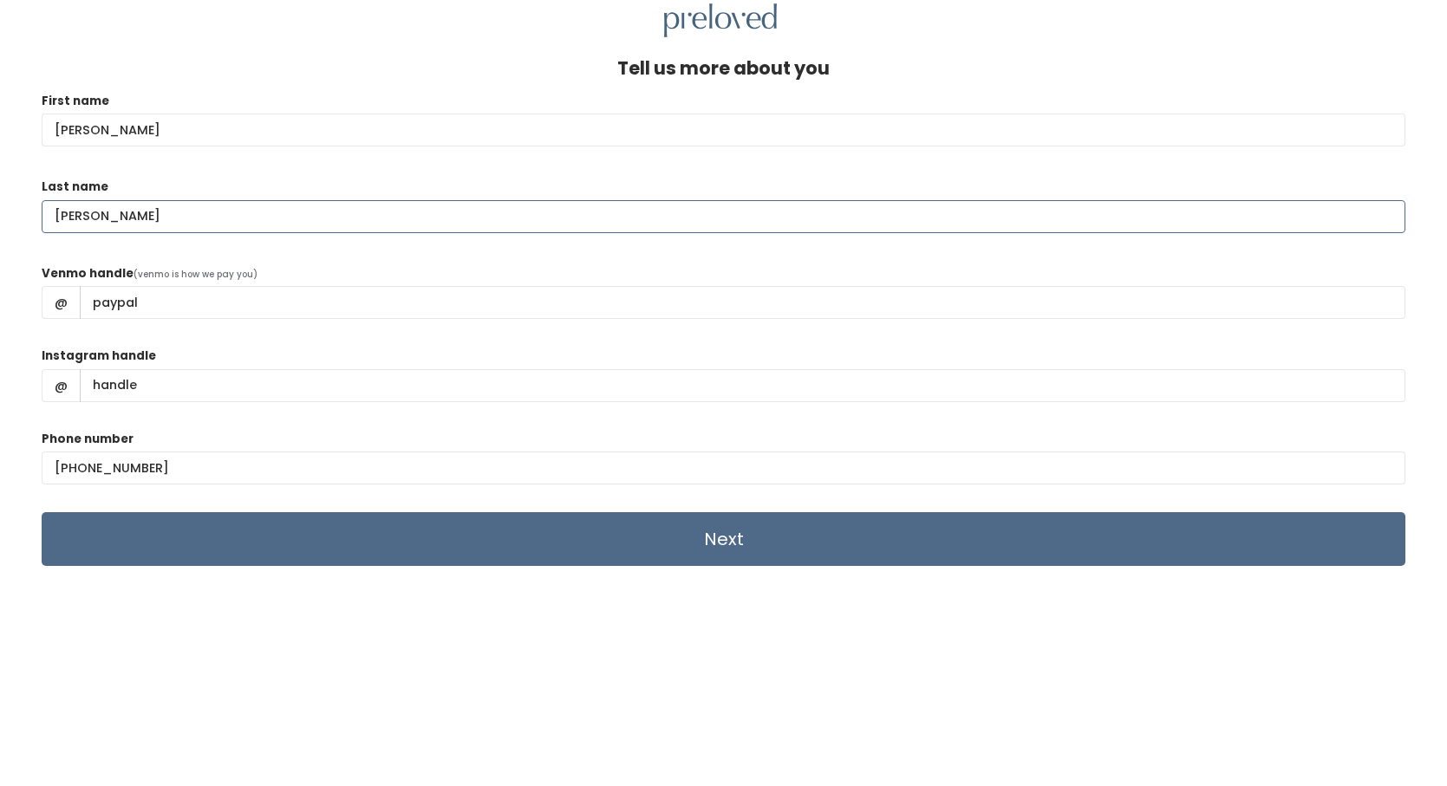
scroll to position [75, 0]
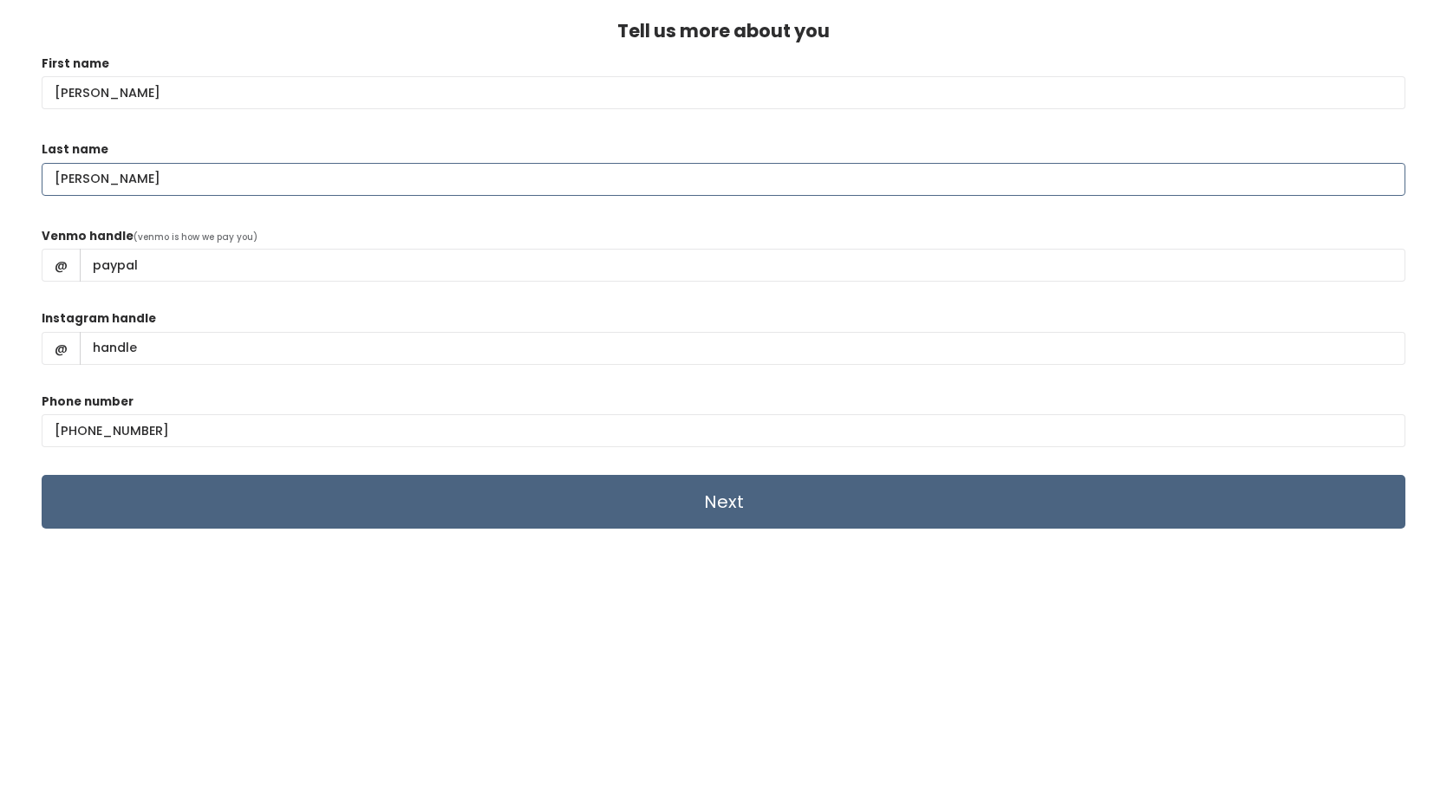
type input "[PERSON_NAME]"
click at [722, 498] on input "Next" at bounding box center [724, 502] width 1364 height 54
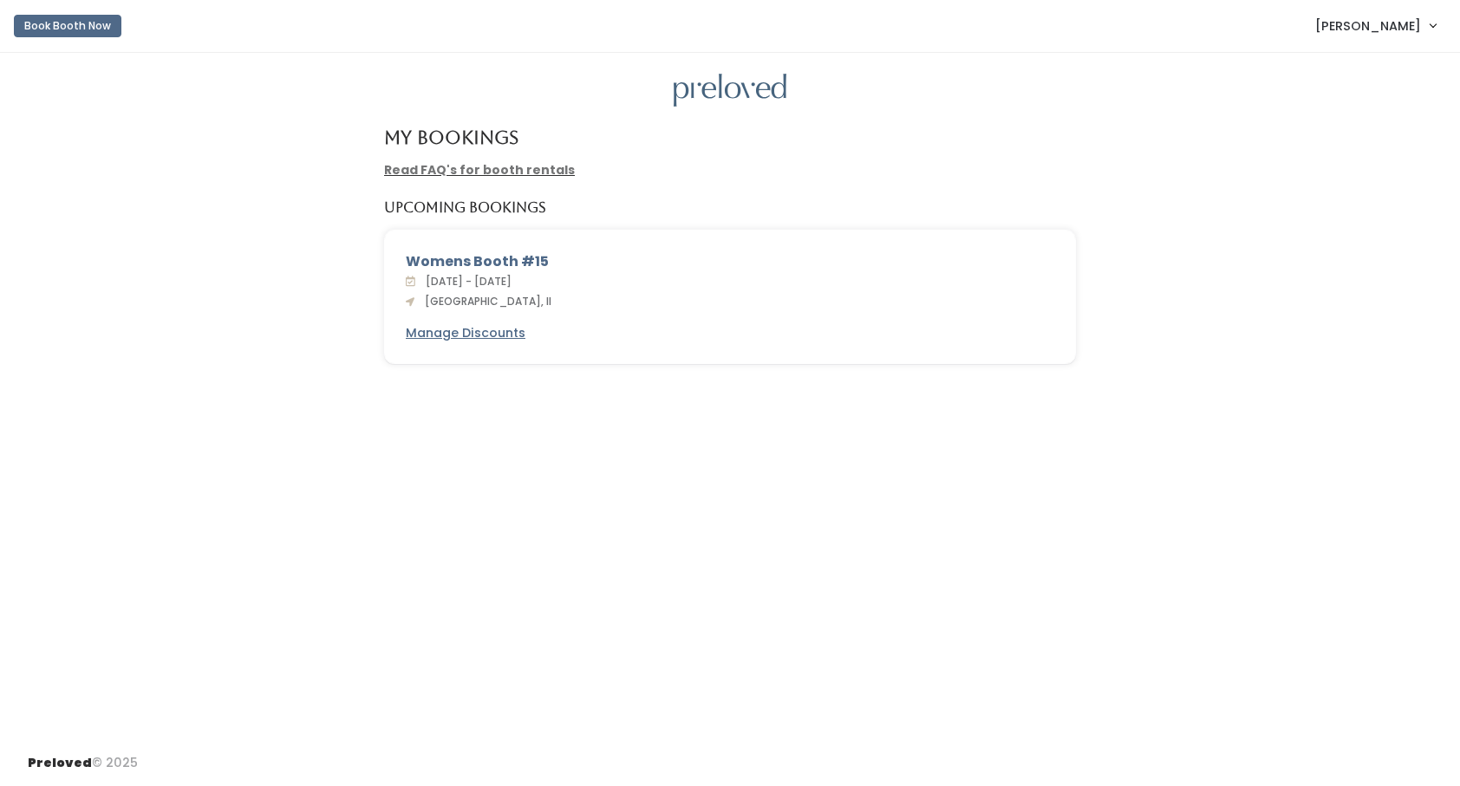
click at [1378, 23] on span "Nancy Taber" at bounding box center [1368, 25] width 106 height 19
click at [1361, 143] on button "Logout" at bounding box center [1374, 145] width 155 height 31
